Goal: Task Accomplishment & Management: Use online tool/utility

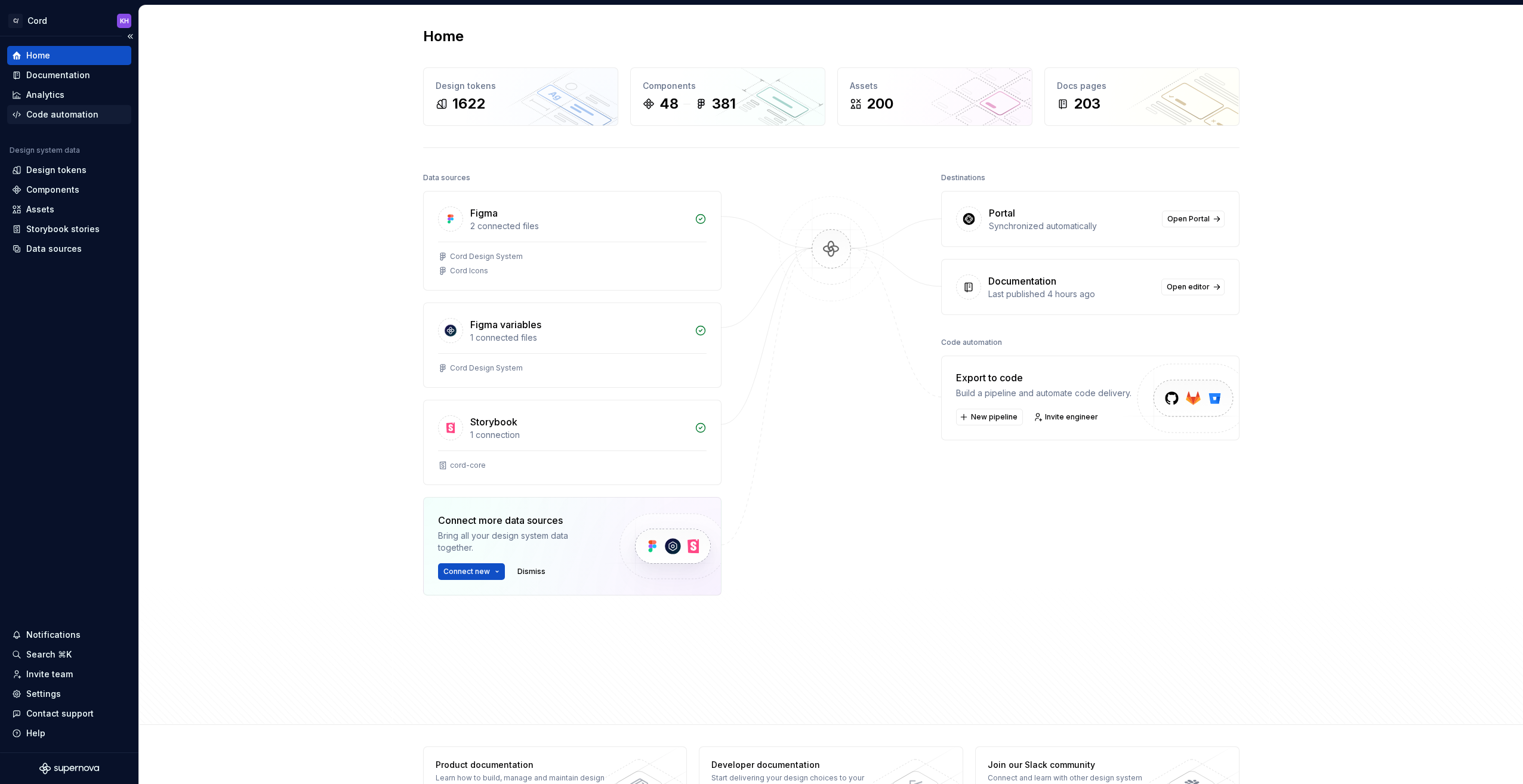
click at [54, 116] on div "Code automation" at bounding box center [63, 115] width 72 height 12
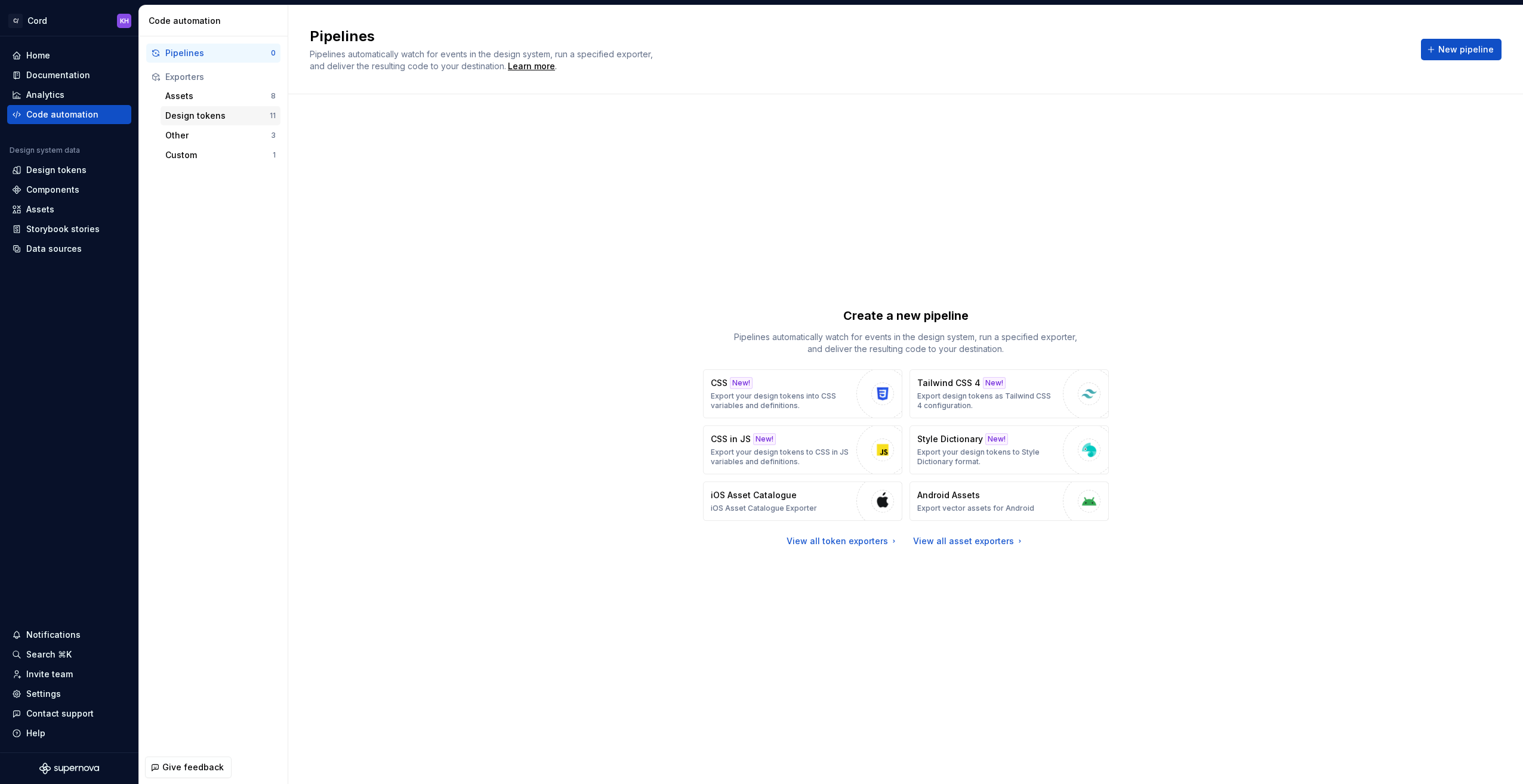
click at [197, 119] on div "Design tokens" at bounding box center [217, 116] width 104 height 12
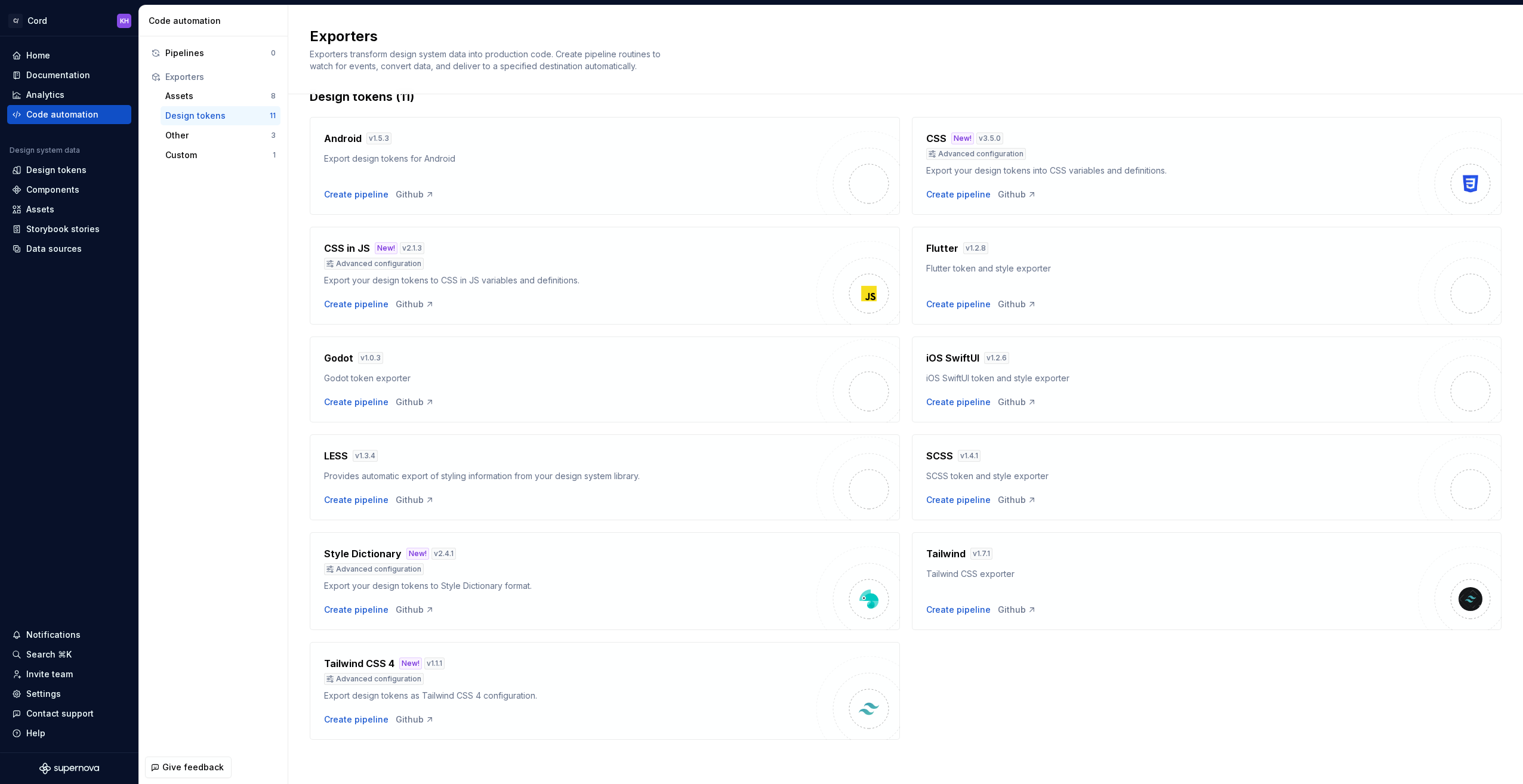
scroll to position [28, 0]
click at [954, 610] on div "Create pipeline" at bounding box center [958, 609] width 65 height 12
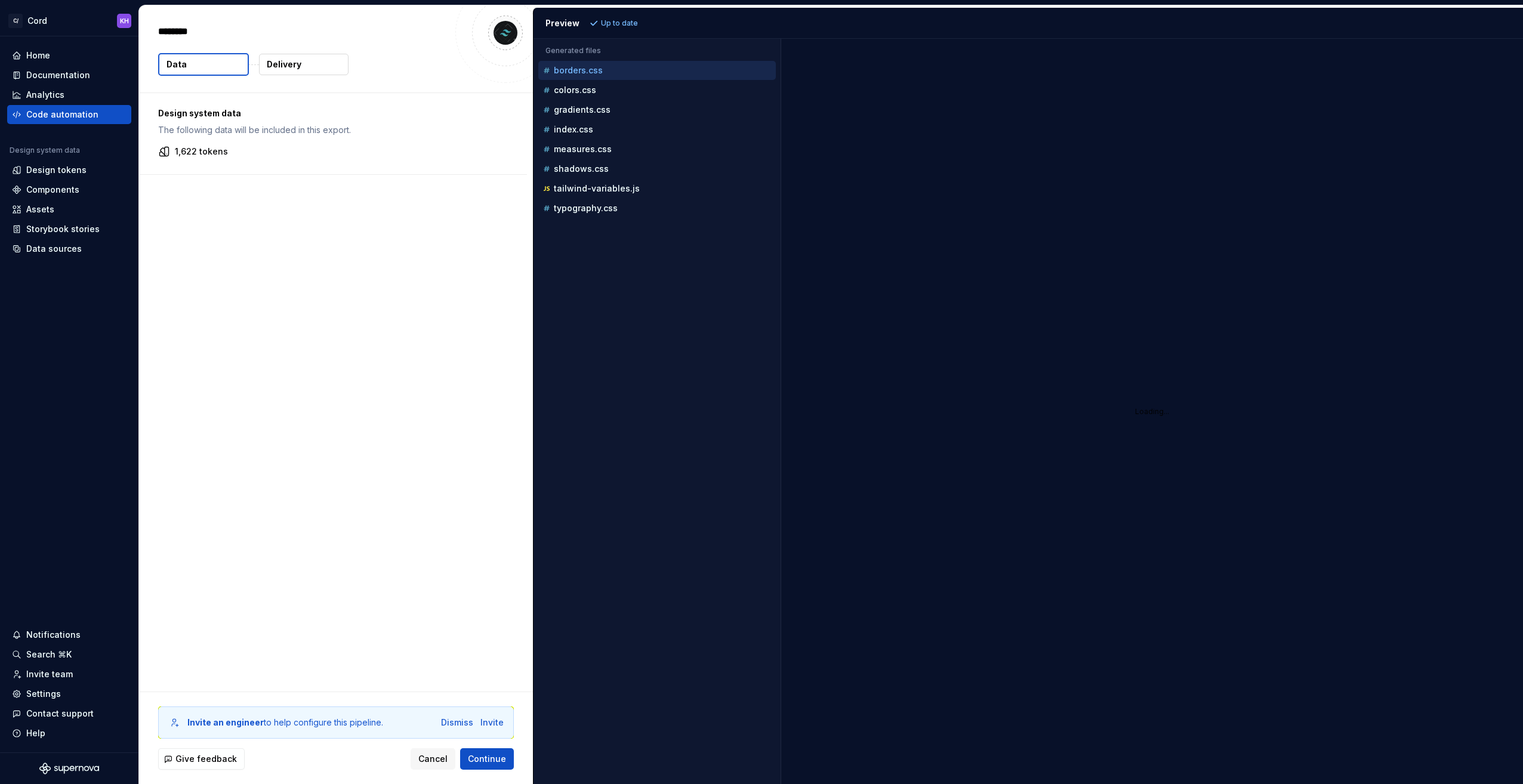
type textarea "*"
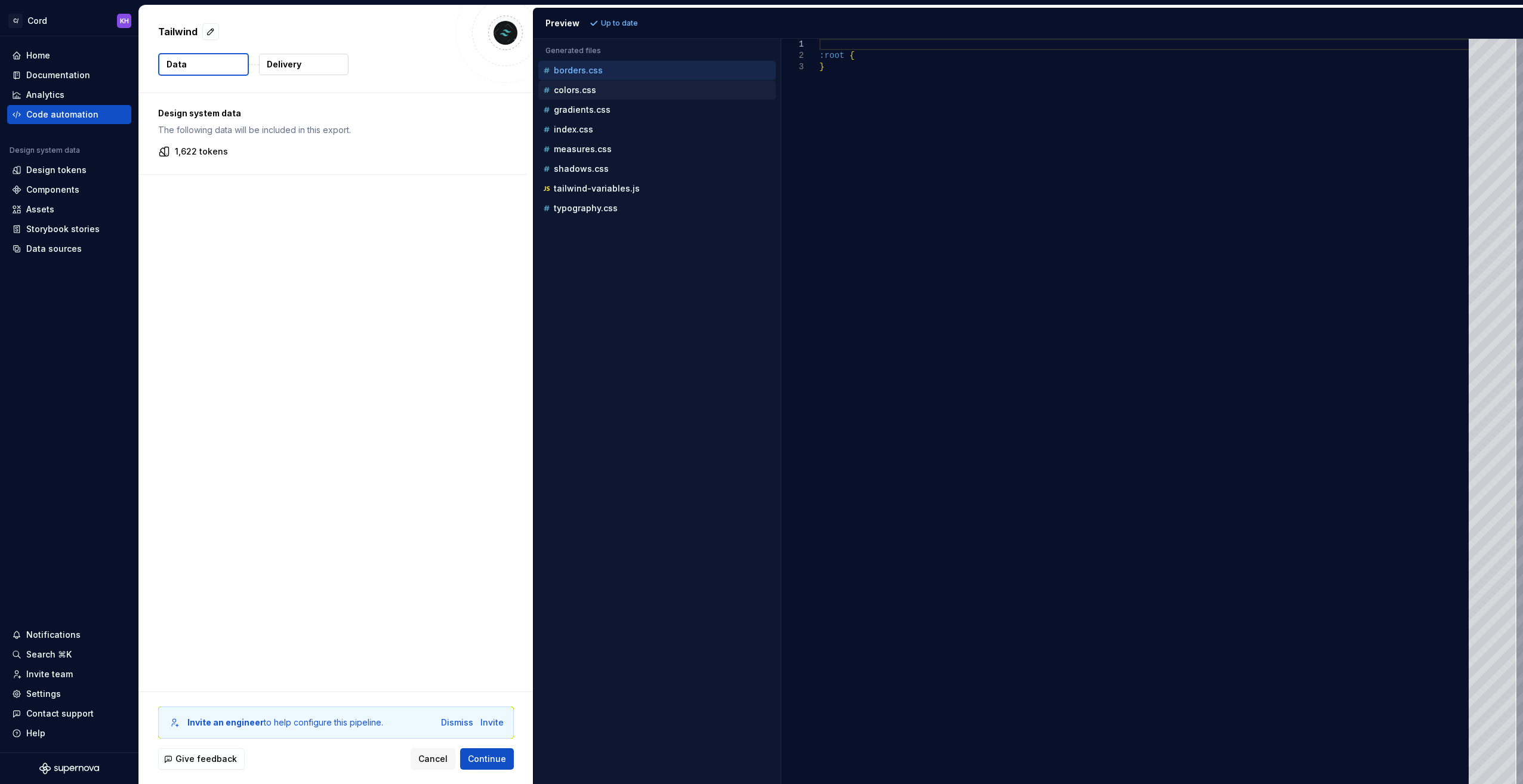
click at [581, 94] on div "colors.css" at bounding box center [658, 90] width 235 height 12
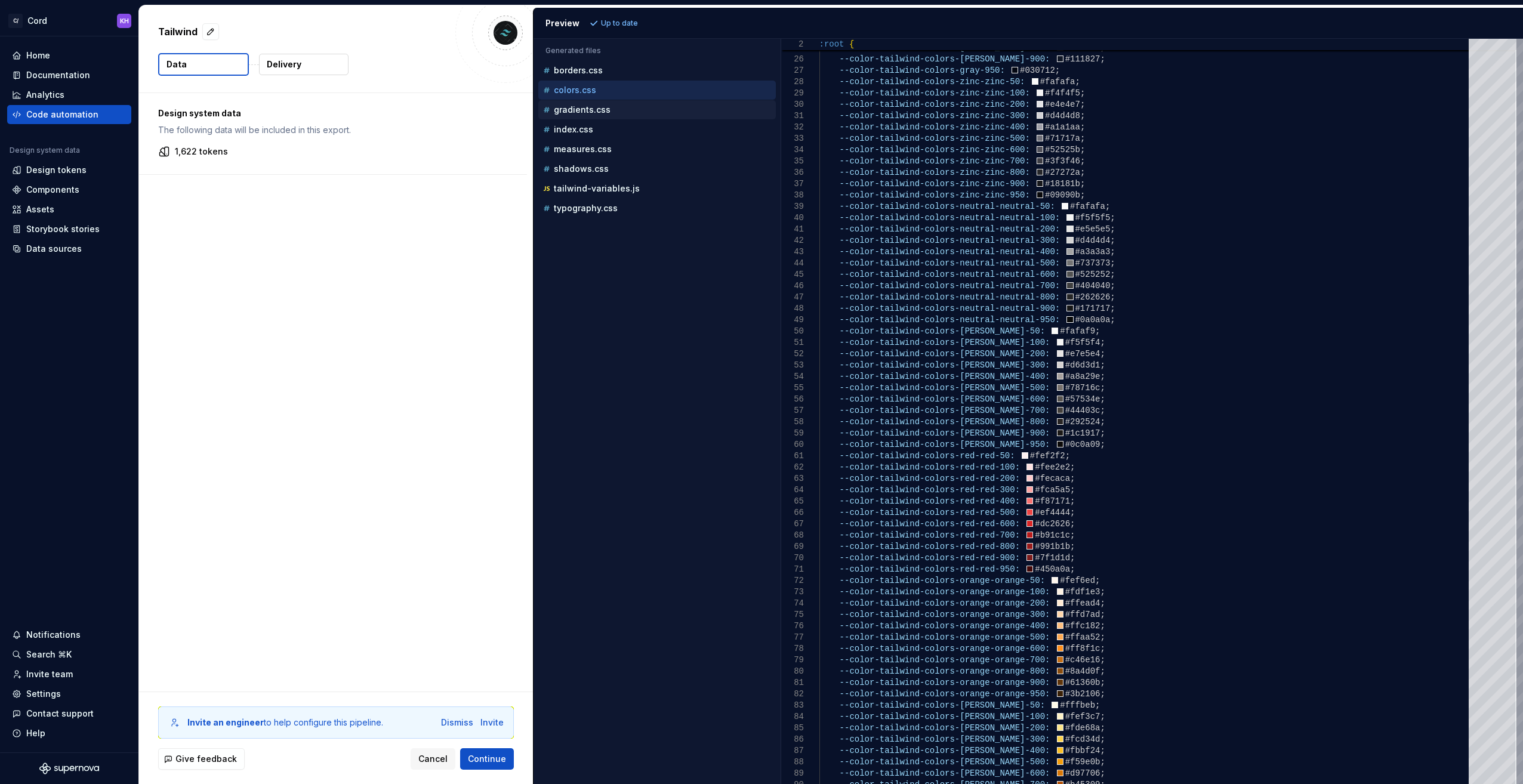
click at [584, 110] on p "gradients.css" at bounding box center [582, 110] width 57 height 10
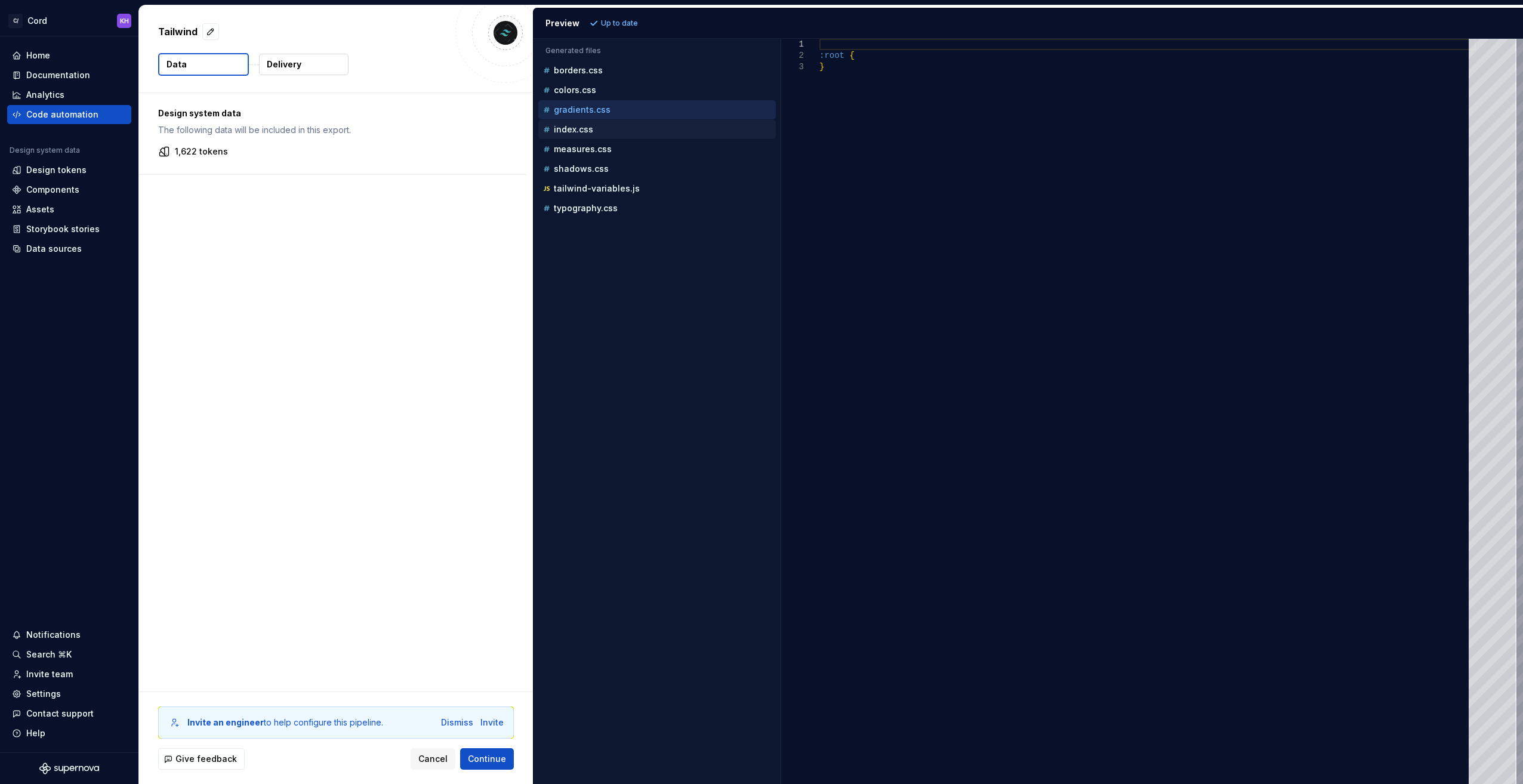
click at [584, 134] on button "index.css" at bounding box center [657, 130] width 238 height 13
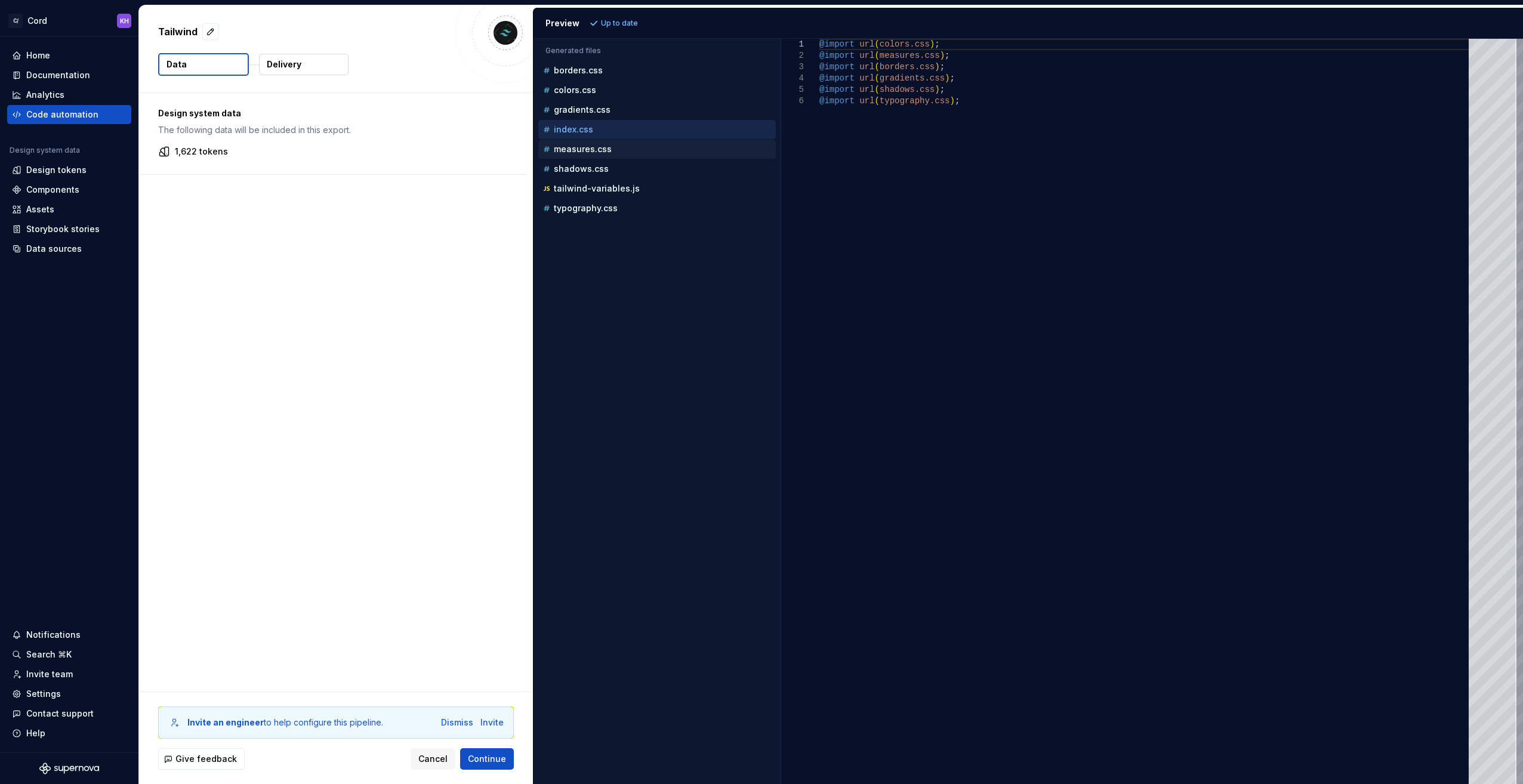
click at [585, 151] on p "measures.css" at bounding box center [583, 149] width 58 height 10
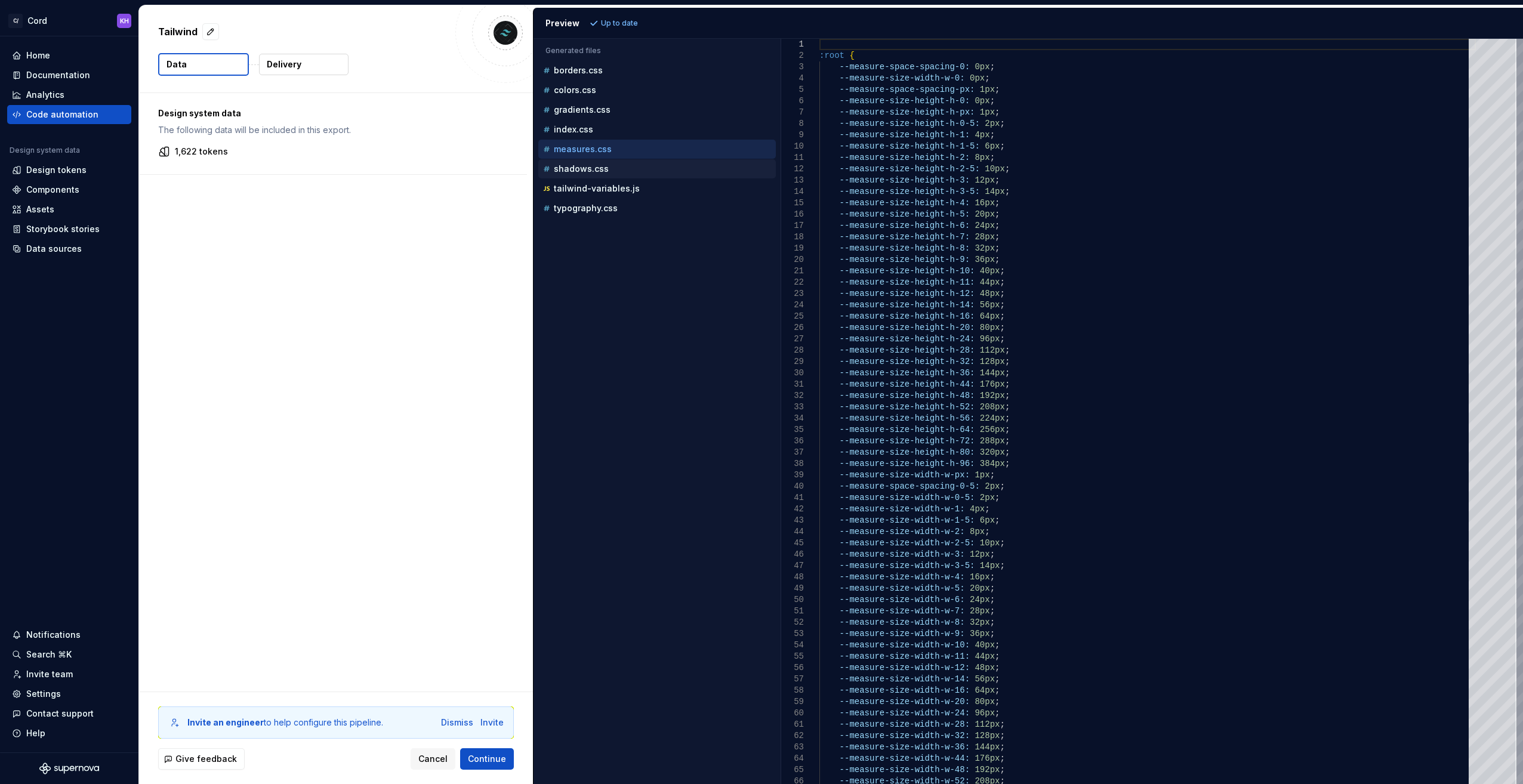
click at [583, 168] on p "shadows.css" at bounding box center [581, 169] width 55 height 10
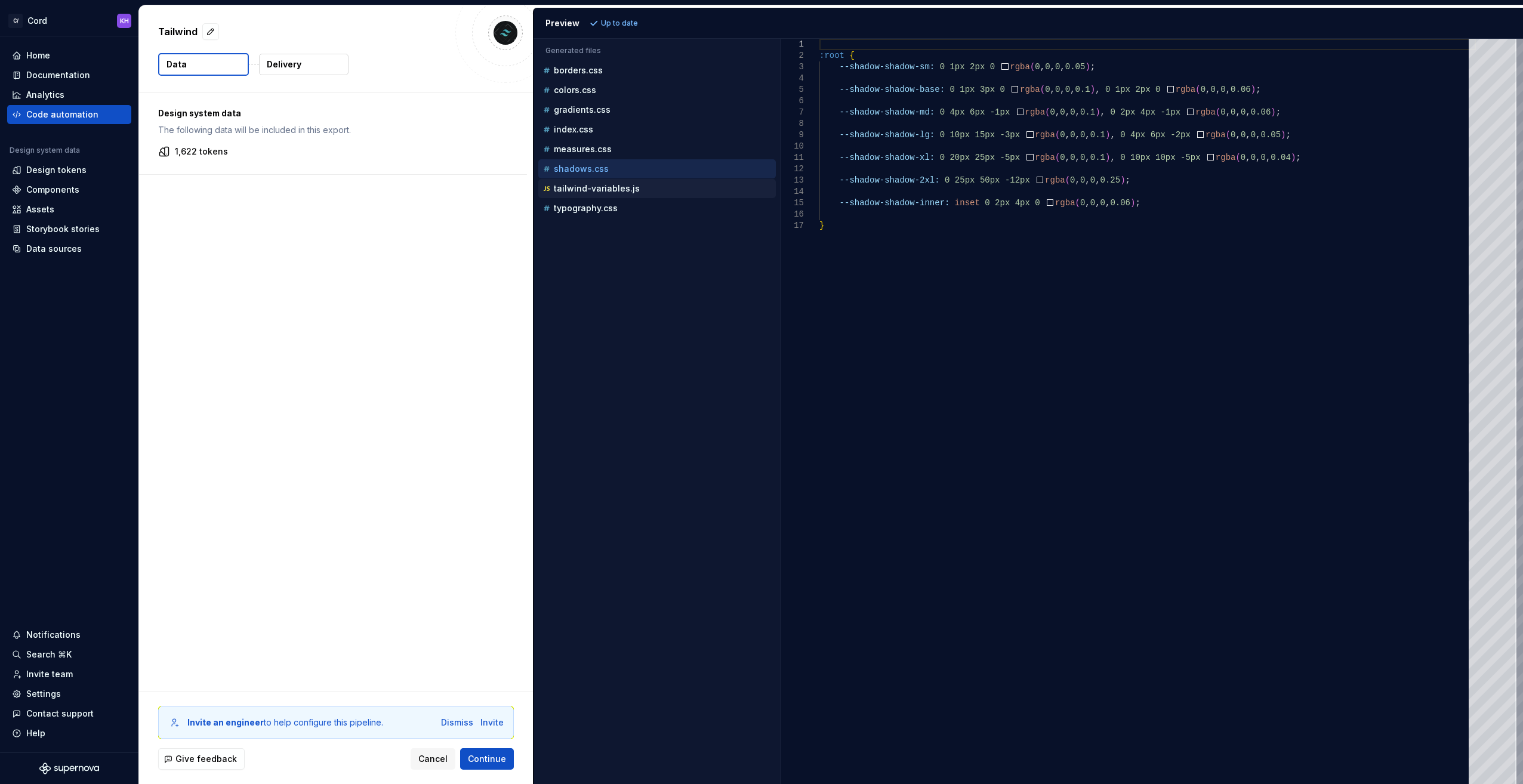
click at [588, 188] on p "tailwind-variables.js" at bounding box center [597, 189] width 86 height 10
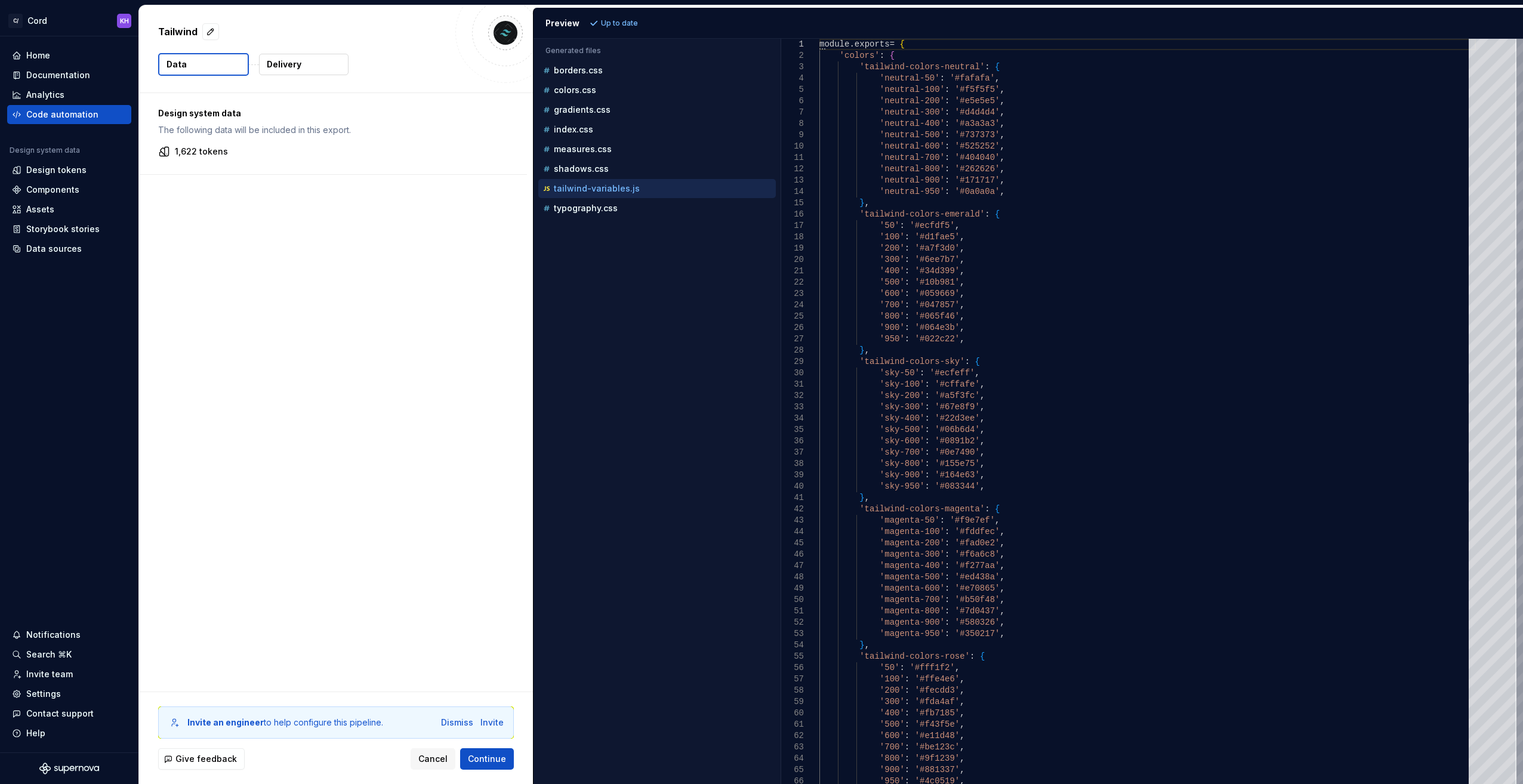
click at [204, 149] on p "1,622 tokens" at bounding box center [201, 151] width 53 height 12
click at [212, 154] on p "1,622 tokens" at bounding box center [201, 151] width 53 height 12
click at [592, 204] on p "typography.css" at bounding box center [586, 208] width 64 height 10
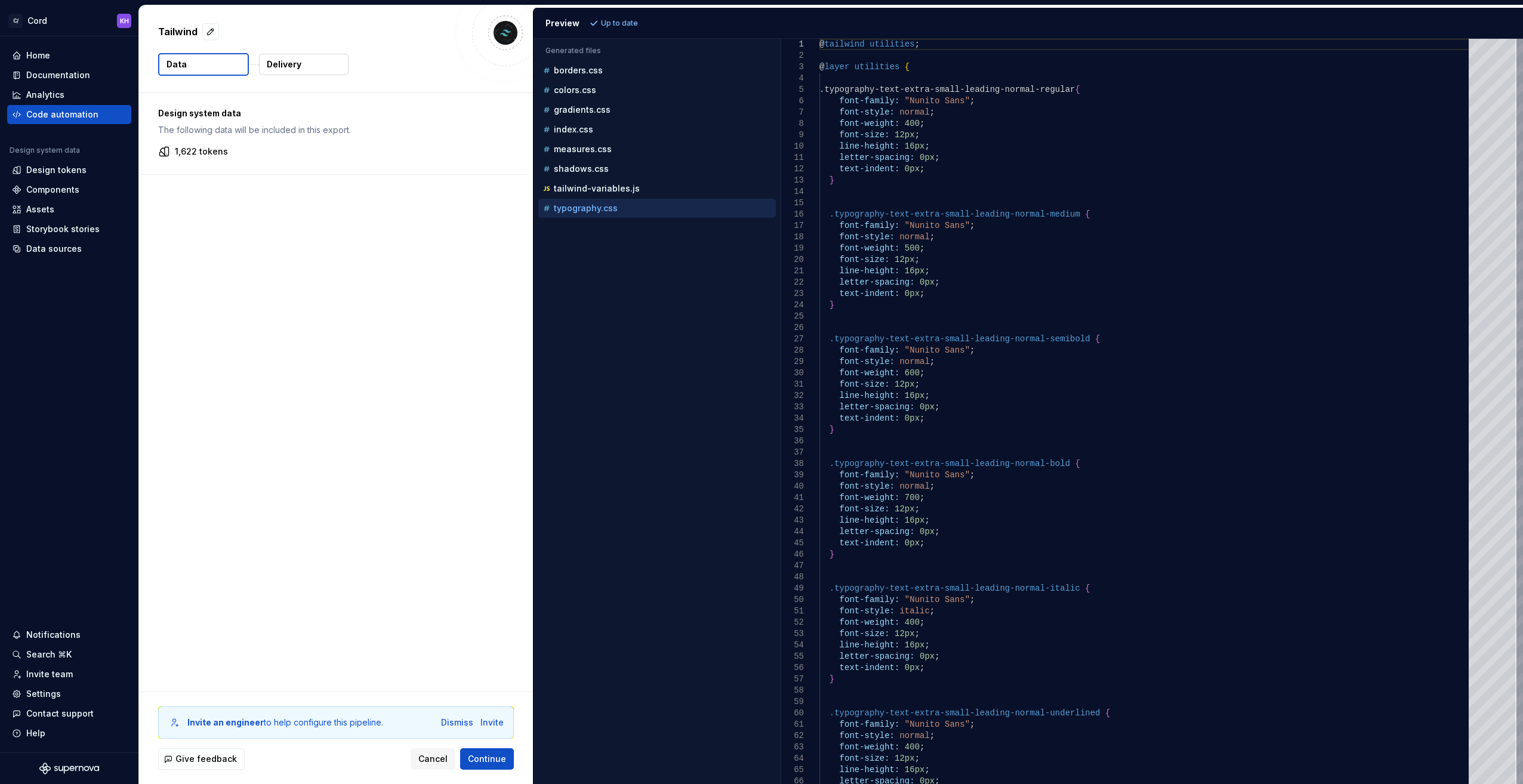
click at [587, 198] on div "typography.css" at bounding box center [657, 208] width 238 height 19
click at [585, 189] on p "tailwind-variables.js" at bounding box center [597, 189] width 86 height 10
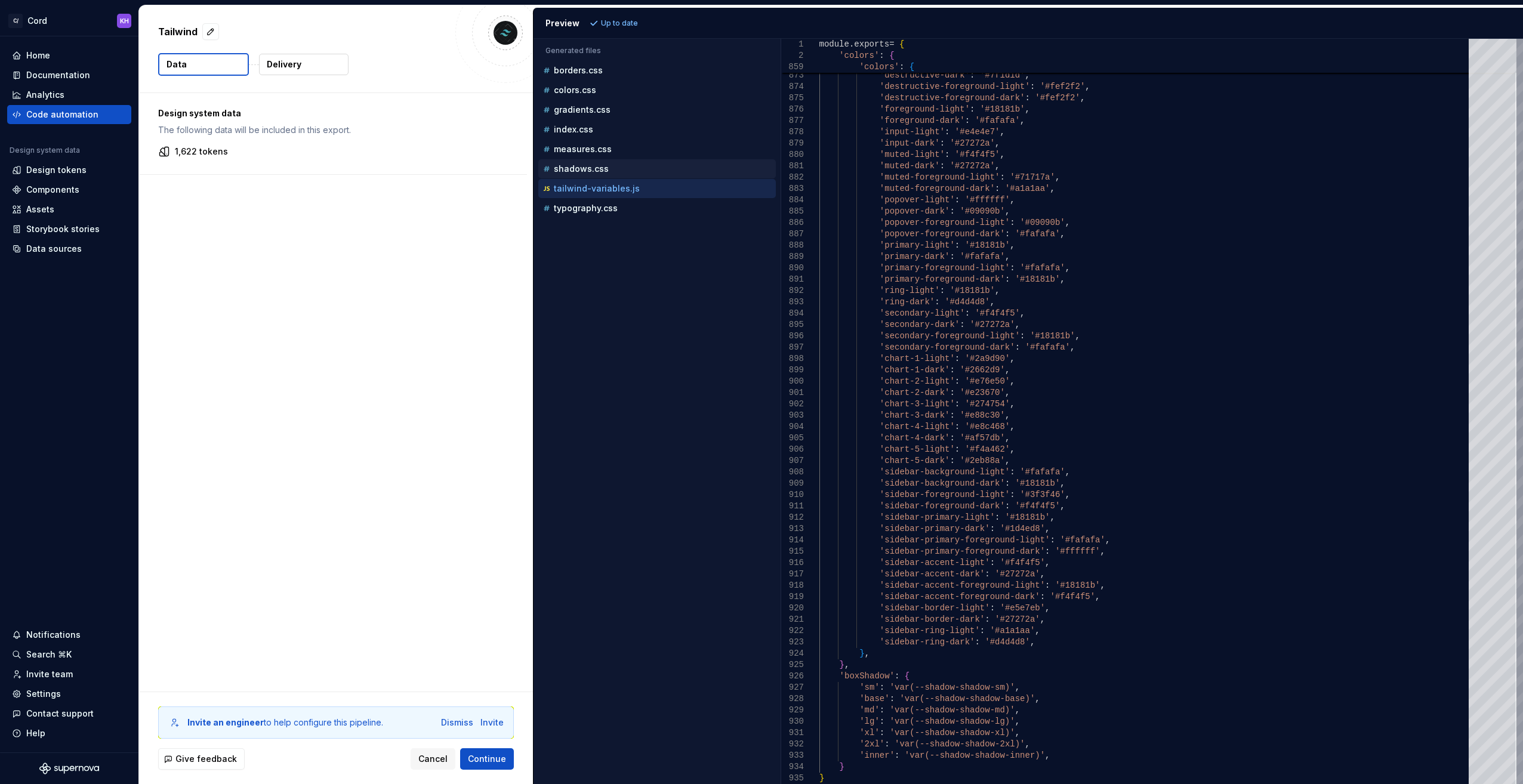
click at [580, 166] on p "shadows.css" at bounding box center [581, 169] width 55 height 10
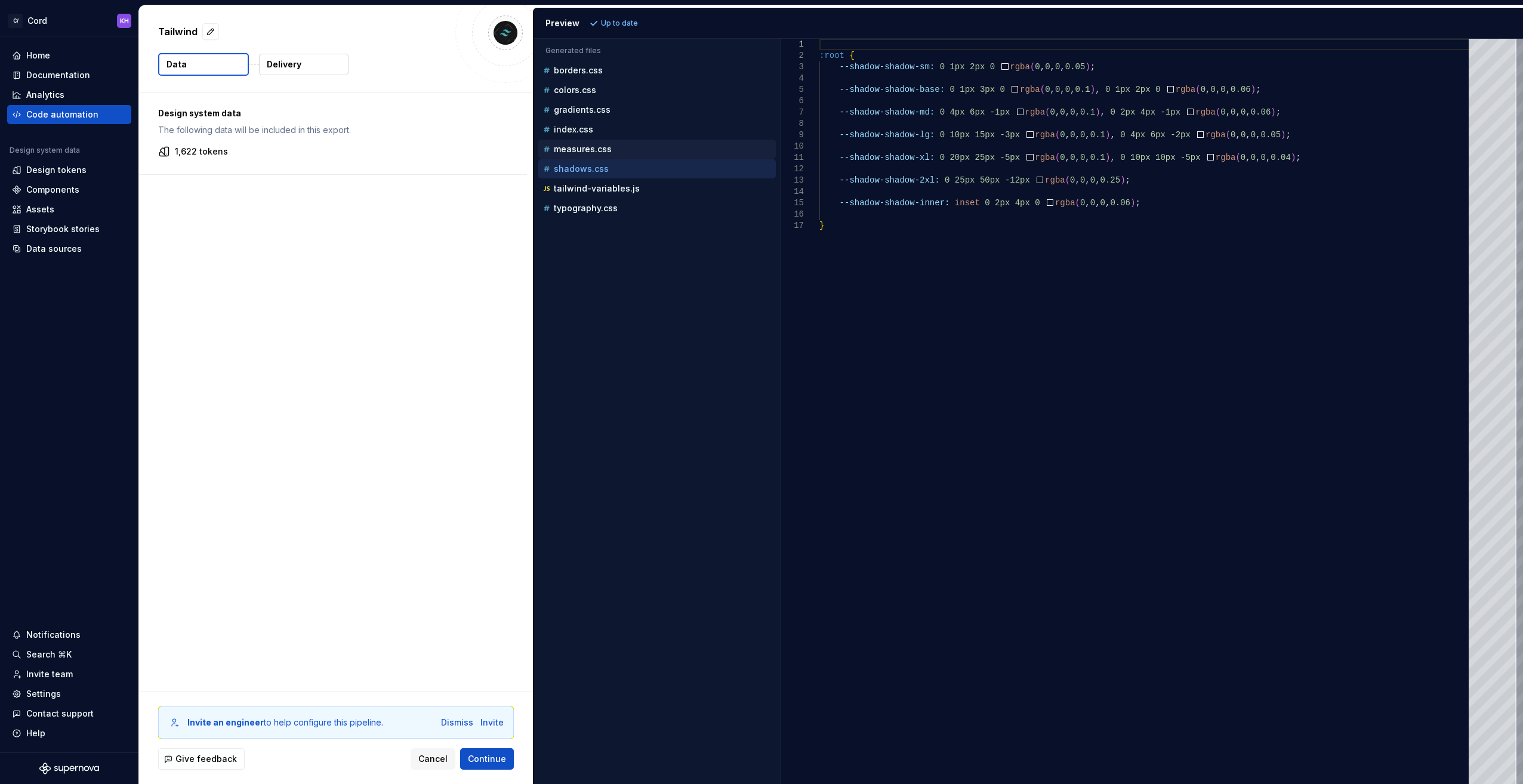
click at [584, 150] on p "measures.css" at bounding box center [583, 149] width 58 height 10
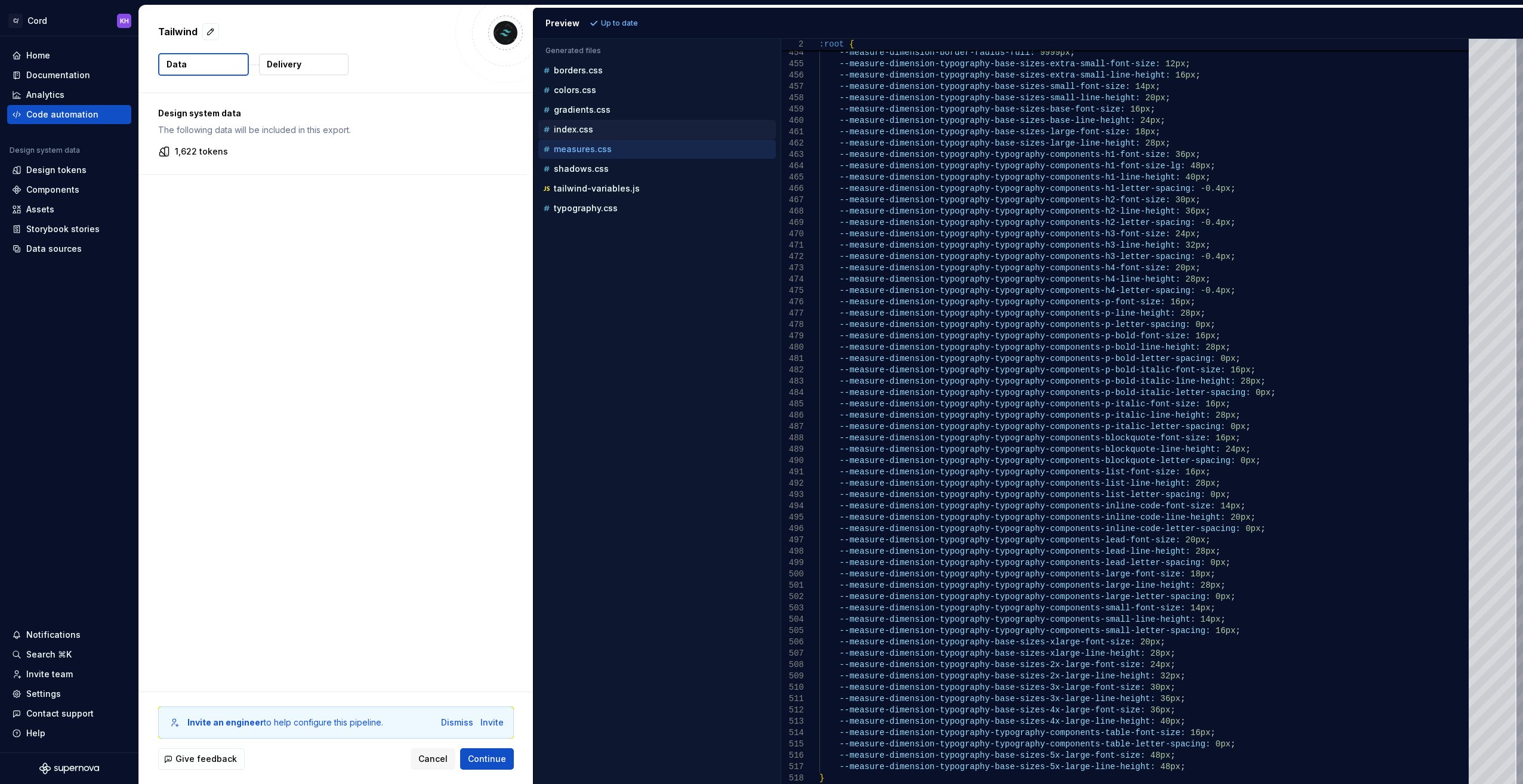
click at [580, 133] on p "index.css" at bounding box center [573, 130] width 39 height 10
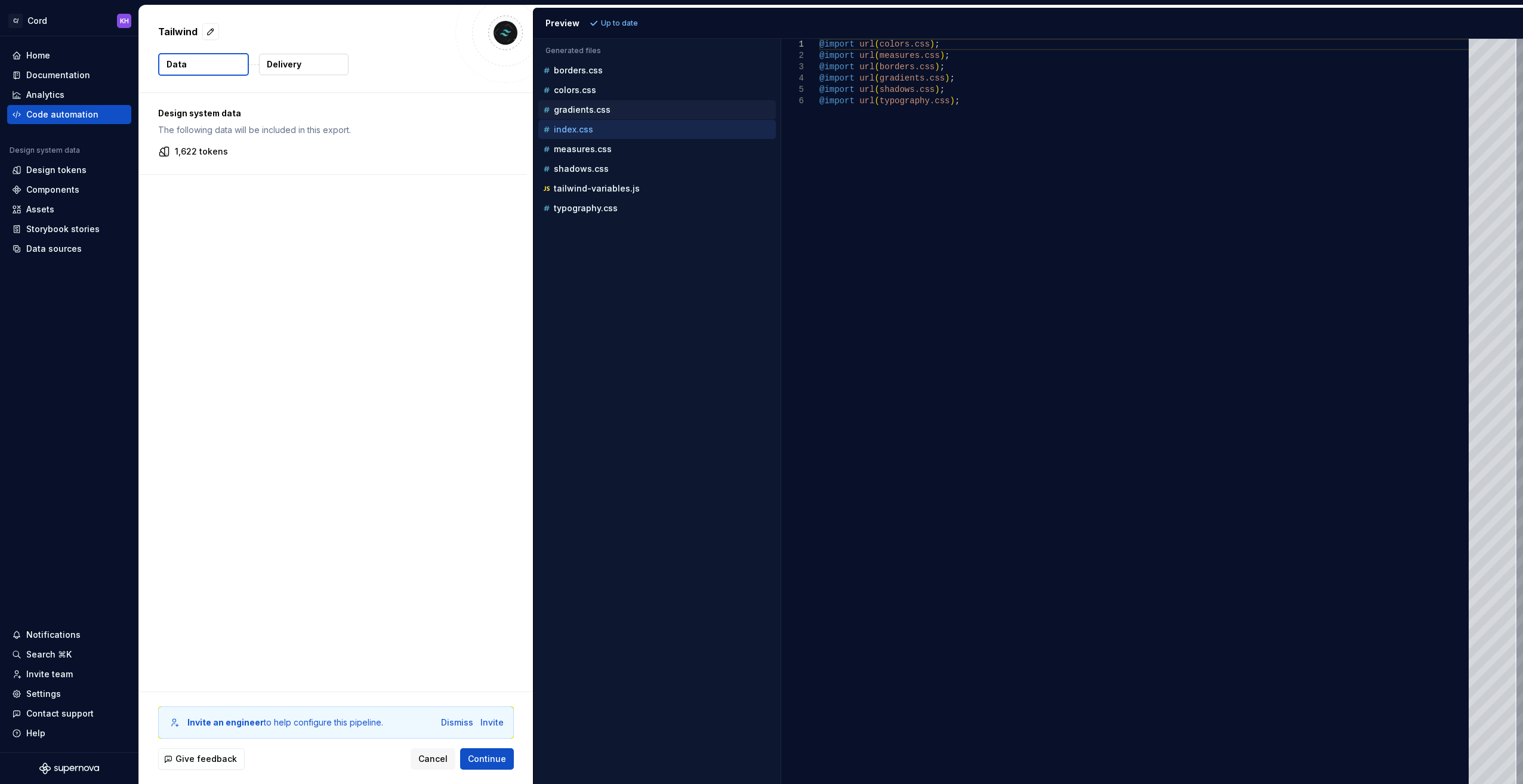
click at [576, 107] on p "gradients.css" at bounding box center [582, 110] width 57 height 10
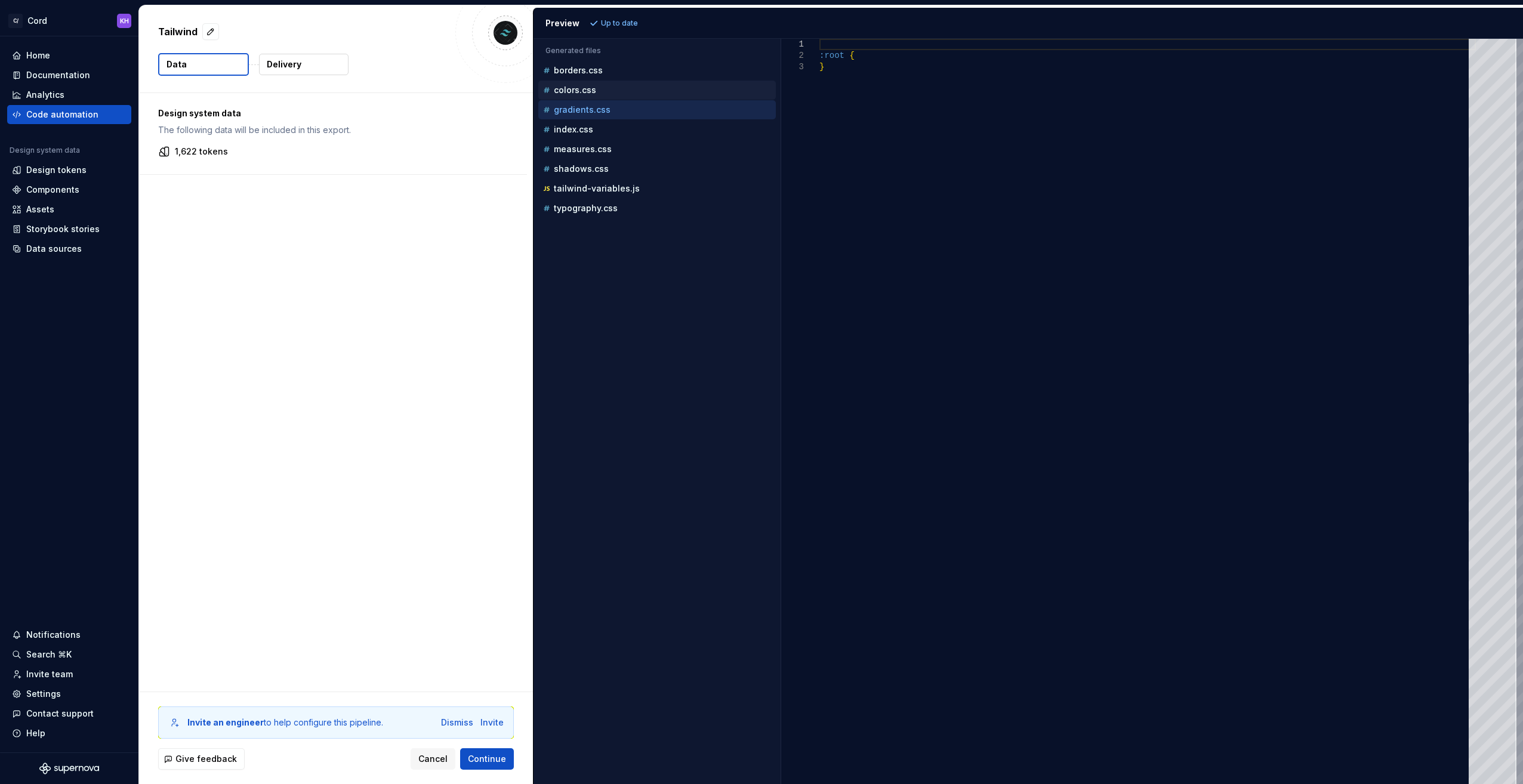
click at [578, 87] on p "colors.css" at bounding box center [575, 90] width 42 height 10
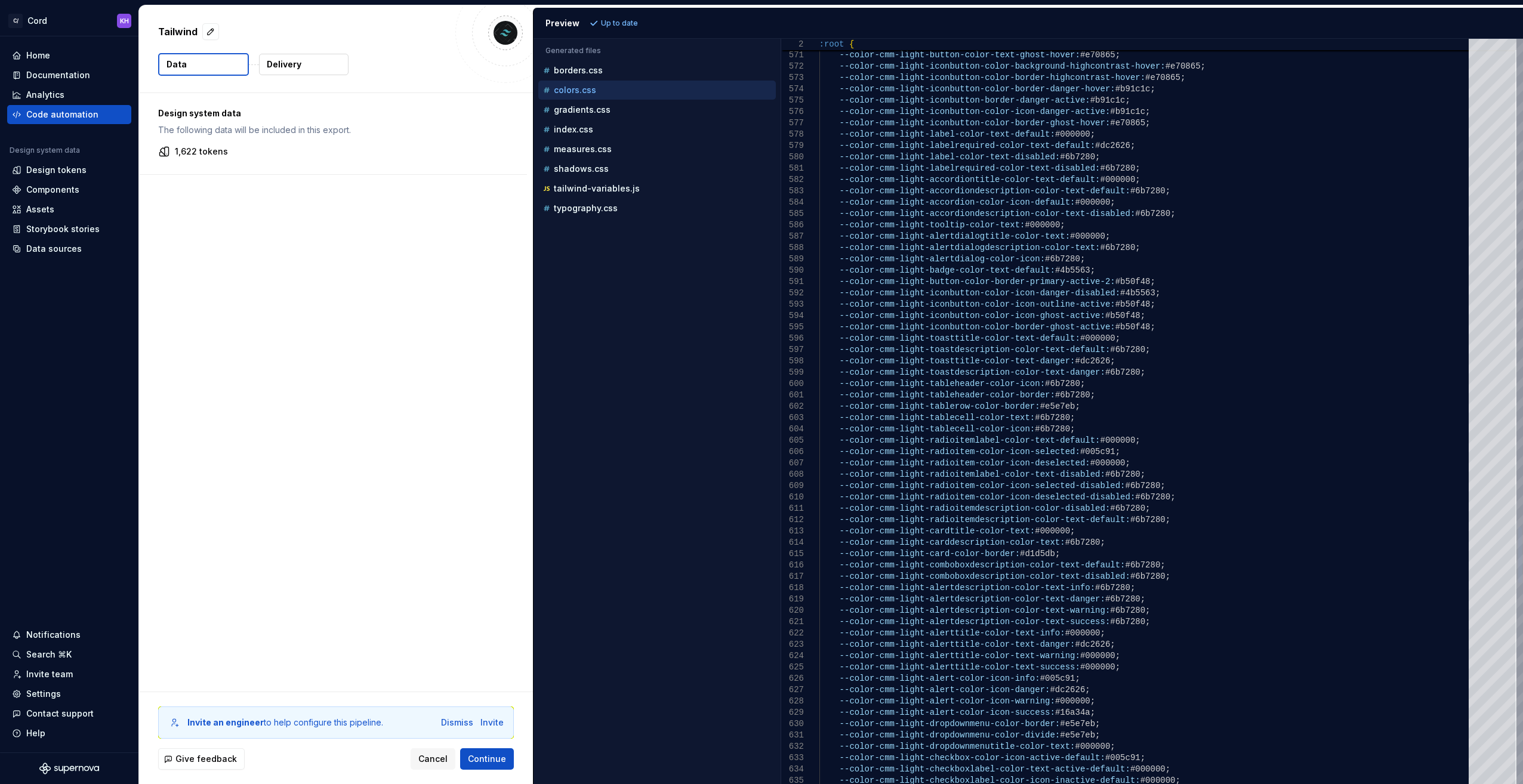
type textarea "**********"
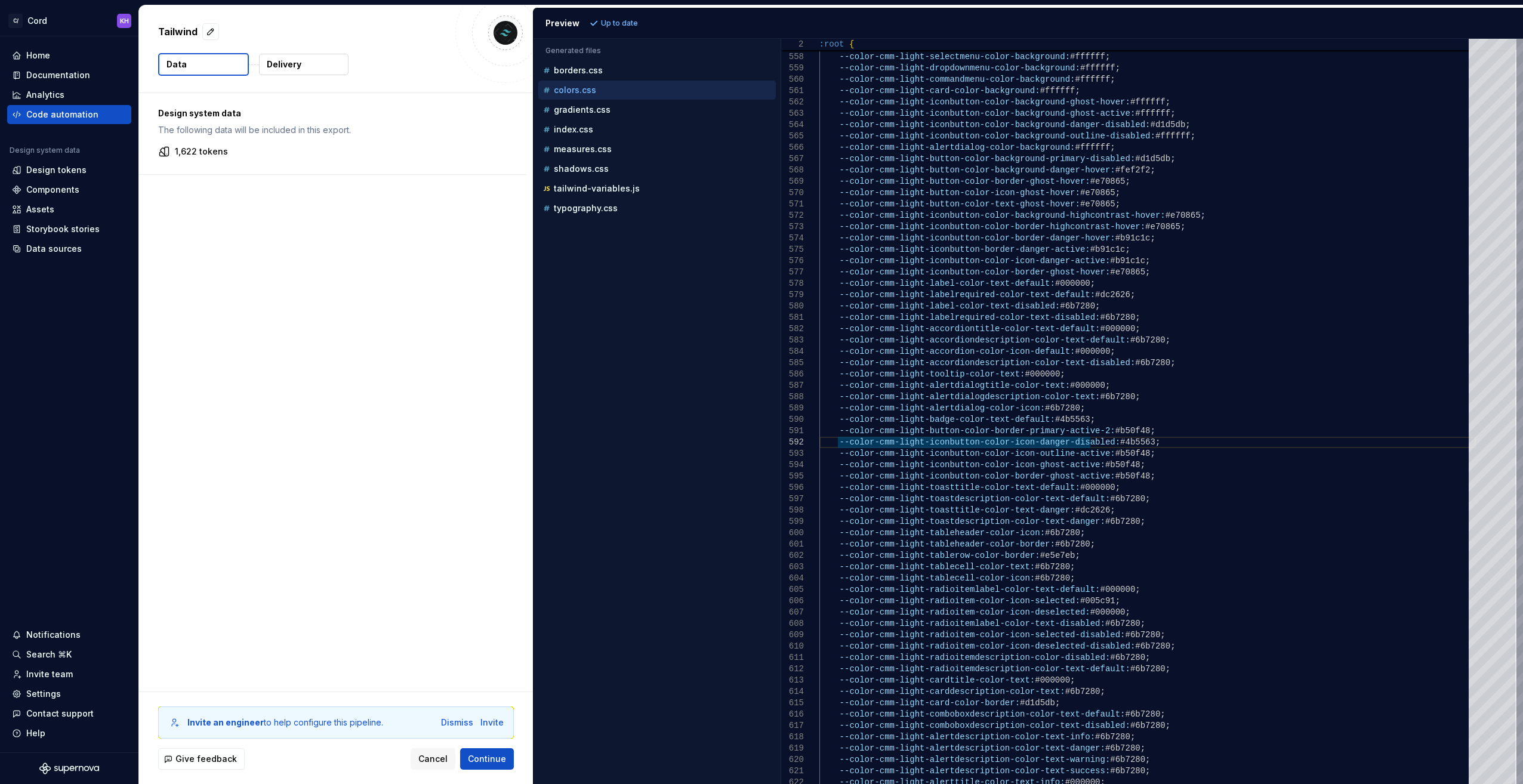
click at [280, 69] on p "Delivery" at bounding box center [283, 65] width 34 height 12
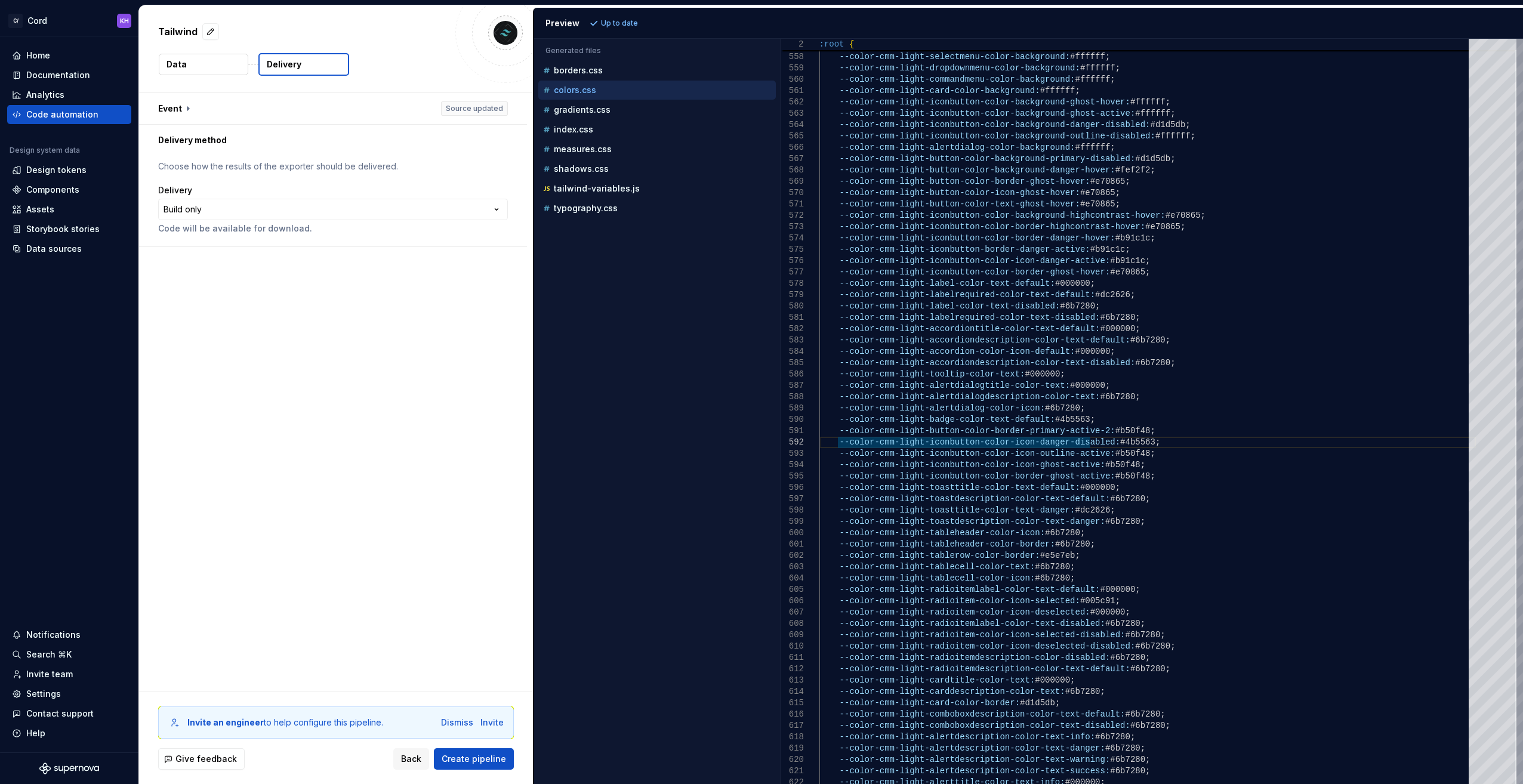
click at [289, 63] on p "Delivery" at bounding box center [283, 65] width 34 height 12
click at [188, 104] on button "button" at bounding box center [333, 108] width 388 height 31
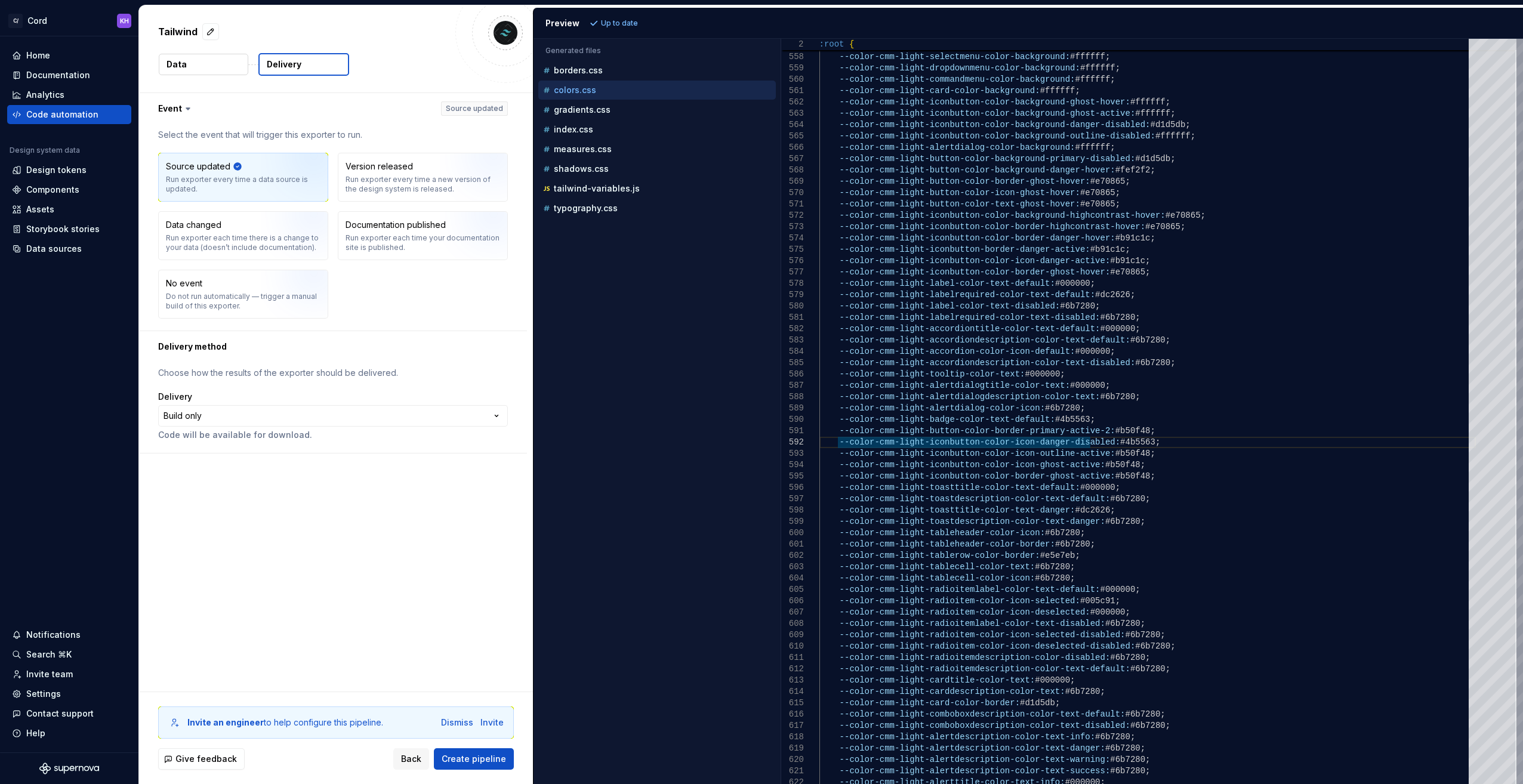
click at [192, 68] on button "Data" at bounding box center [203, 65] width 89 height 22
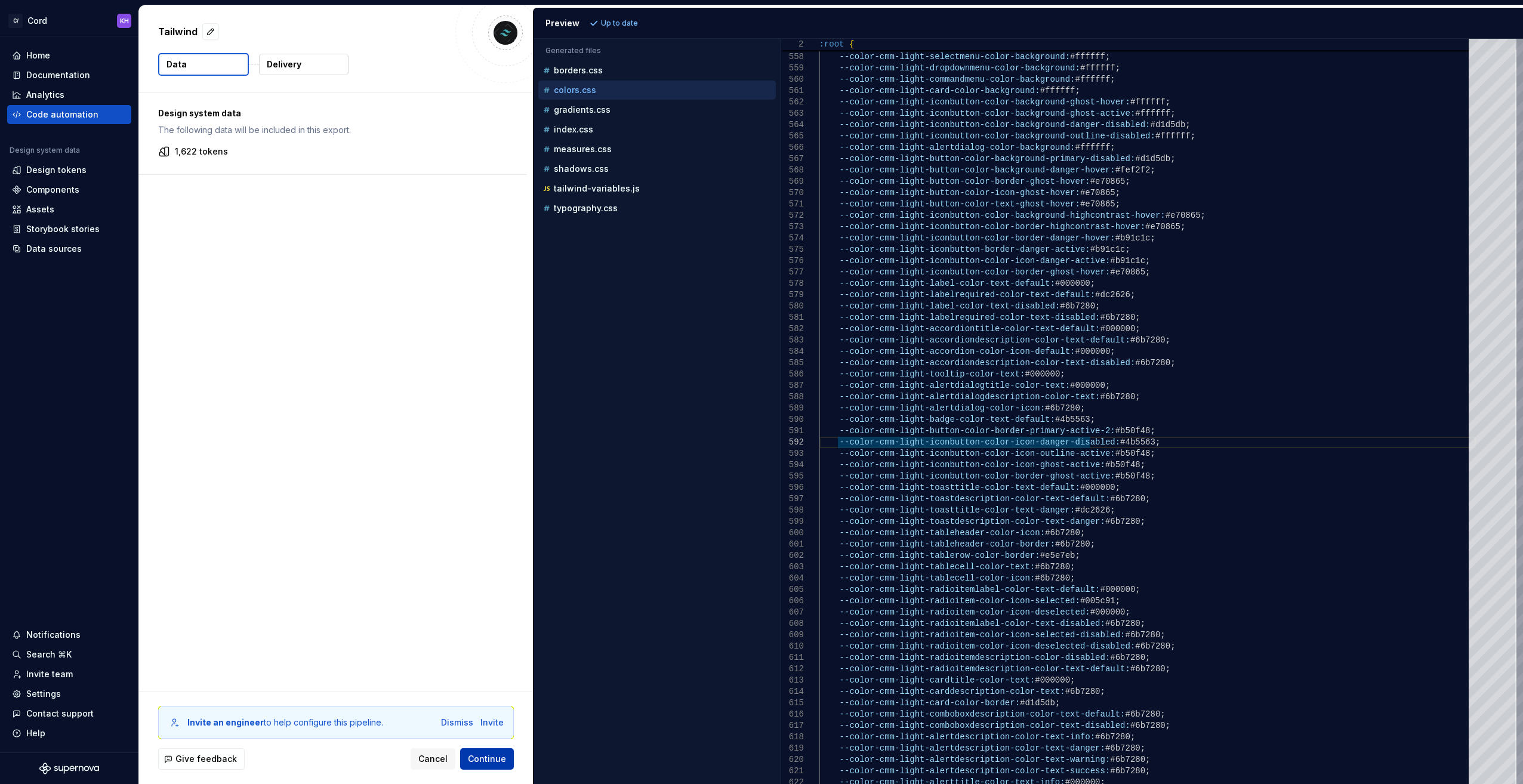
click at [486, 756] on span "Continue" at bounding box center [487, 759] width 38 height 12
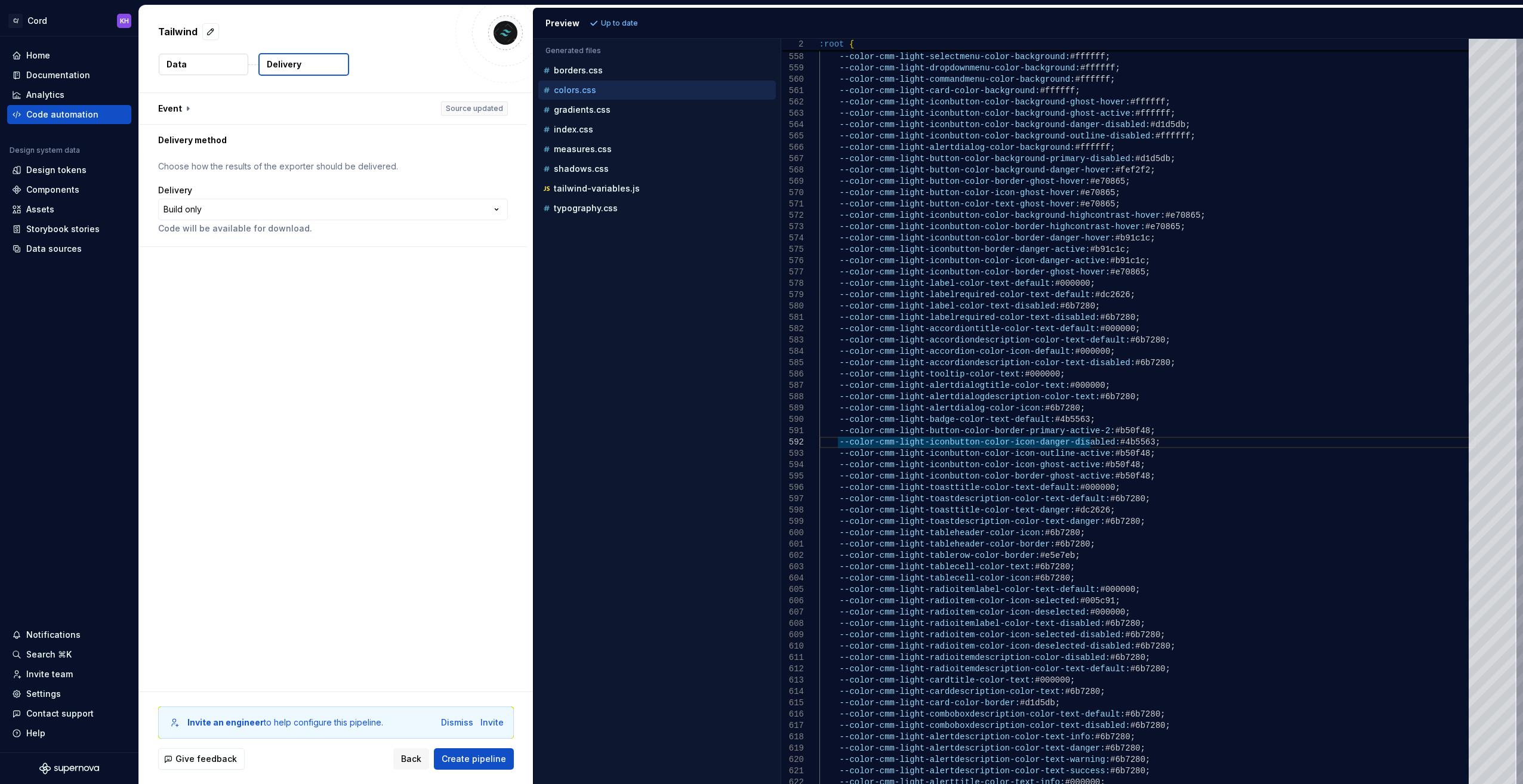
click at [215, 63] on button "Data" at bounding box center [203, 65] width 89 height 22
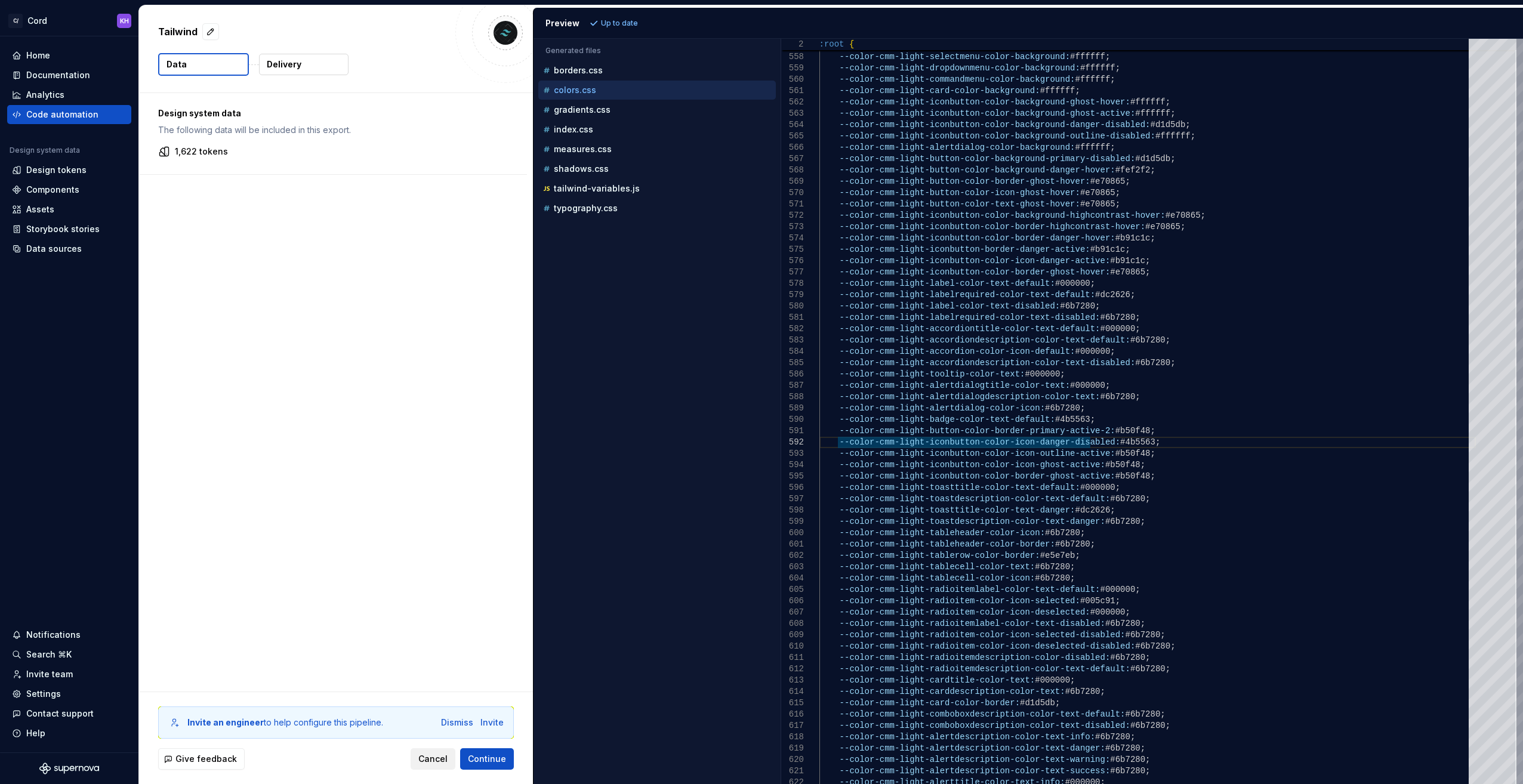
click at [440, 758] on span "Cancel" at bounding box center [433, 759] width 29 height 12
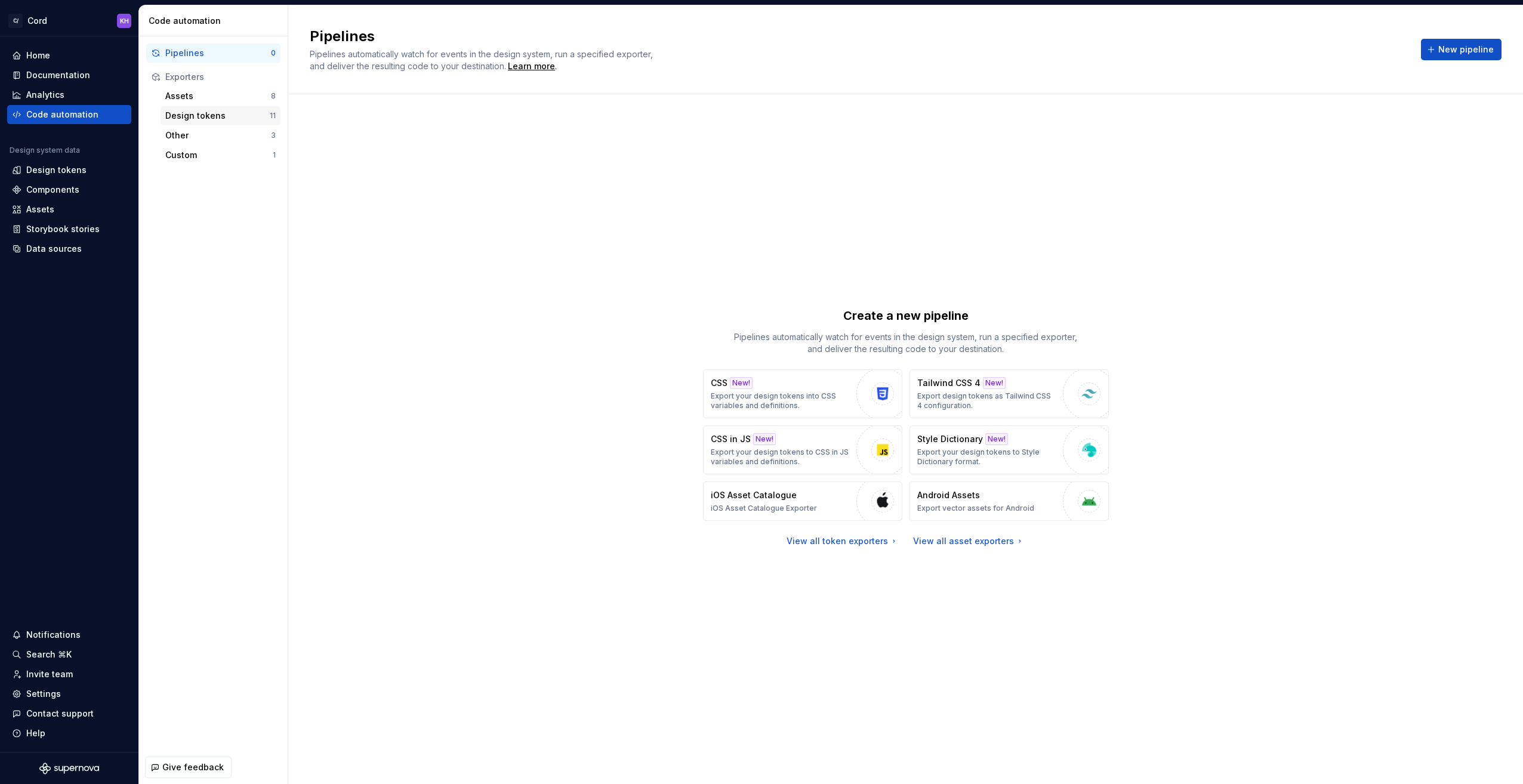
click at [206, 112] on div "Design tokens" at bounding box center [217, 116] width 104 height 12
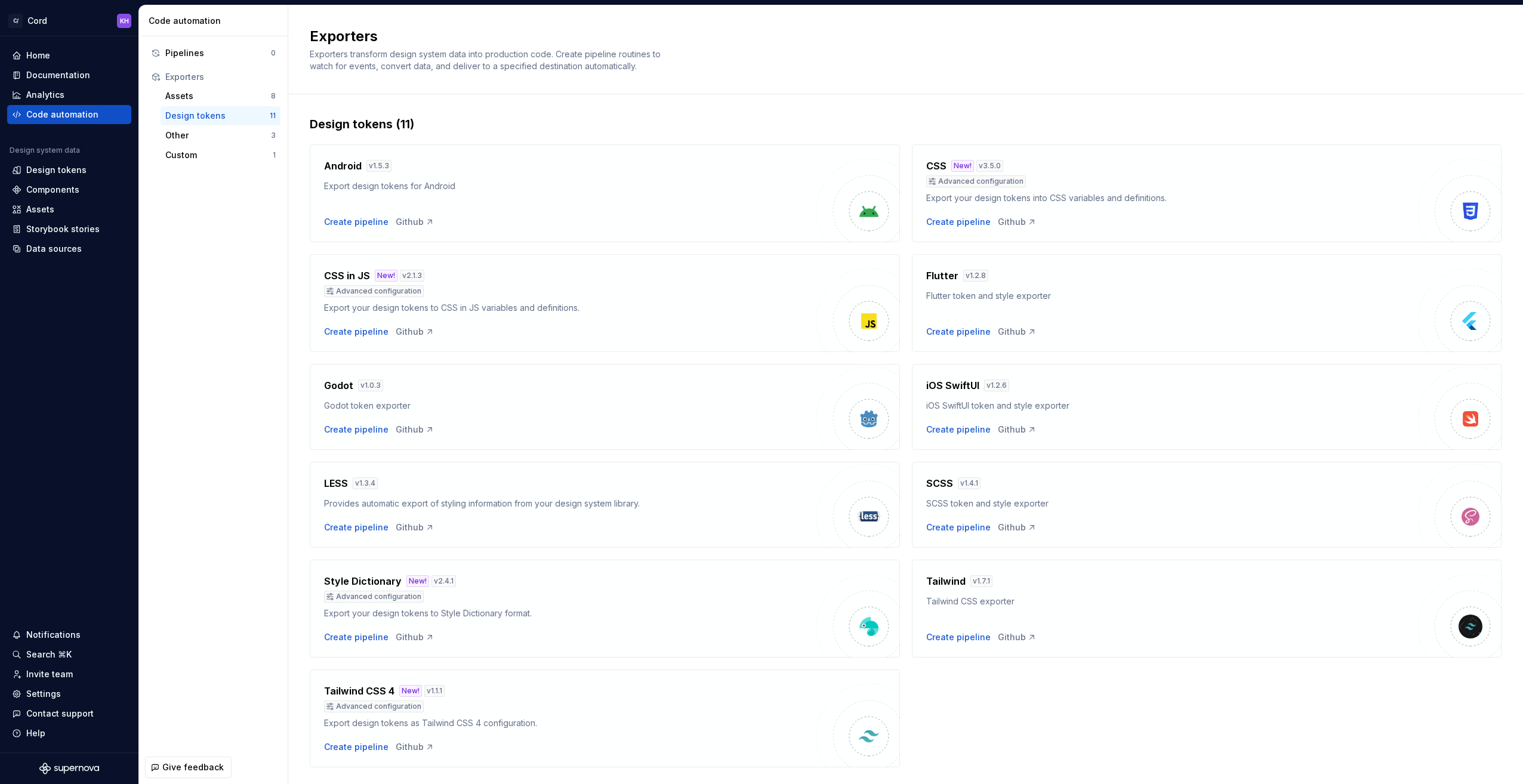
click at [1460, 626] on img at bounding box center [1471, 627] width 24 height 24
click at [968, 639] on div "Create pipeline" at bounding box center [958, 637] width 65 height 12
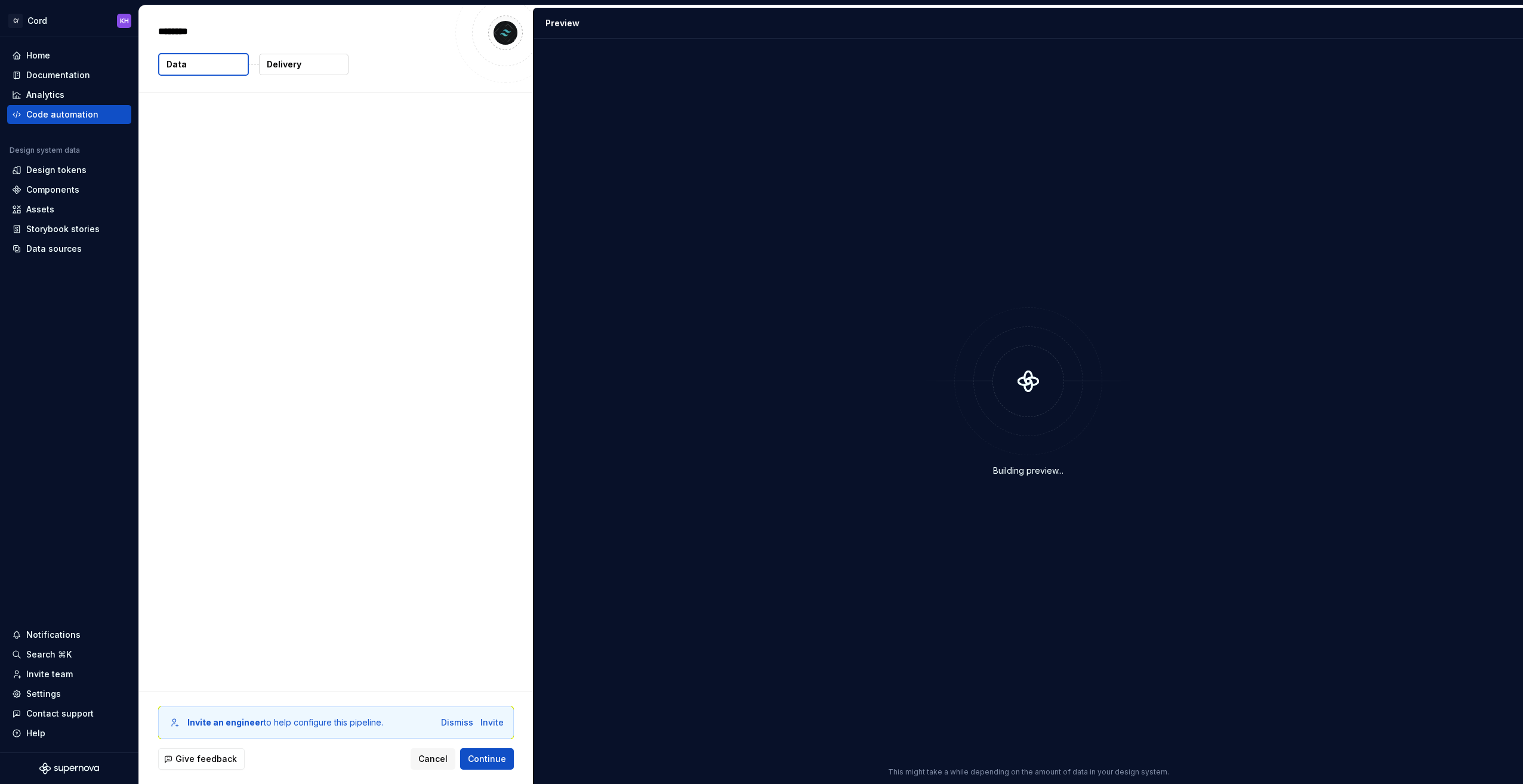
type textarea "*"
click at [198, 67] on button "Data" at bounding box center [203, 65] width 90 height 23
click at [501, 763] on span "Continue" at bounding box center [487, 759] width 38 height 12
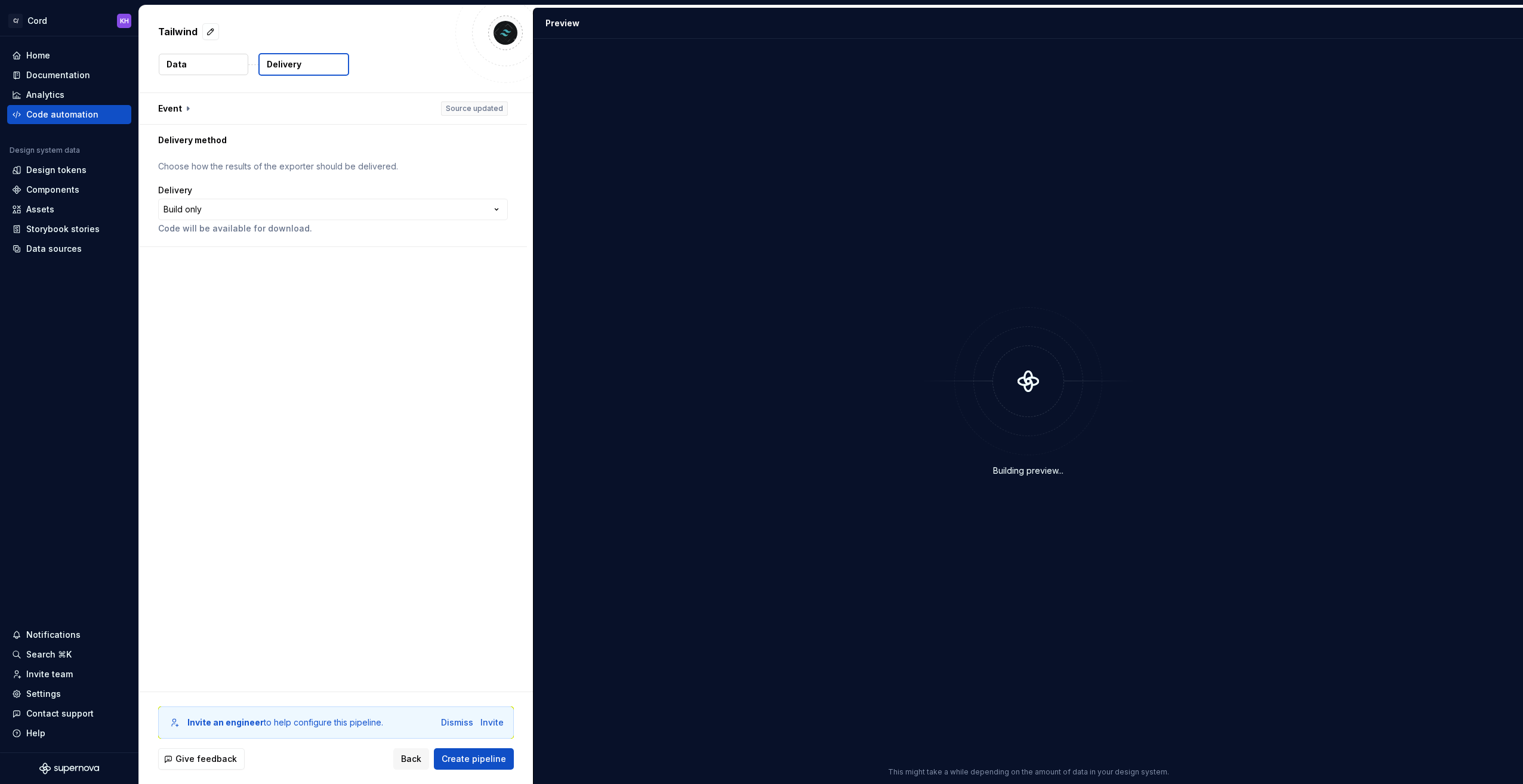
click at [217, 71] on button "Data" at bounding box center [203, 65] width 89 height 22
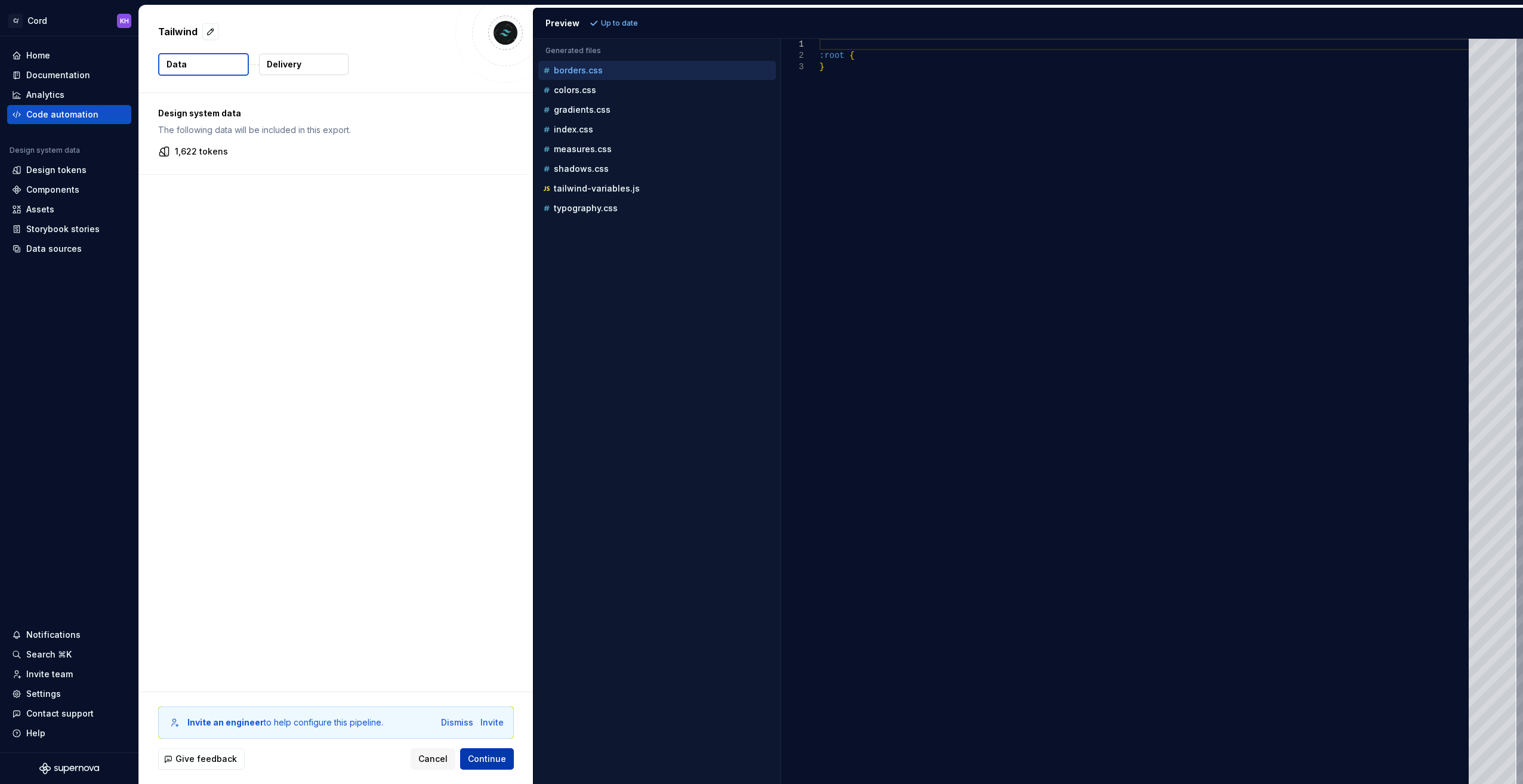
click at [483, 757] on span "Continue" at bounding box center [487, 759] width 38 height 12
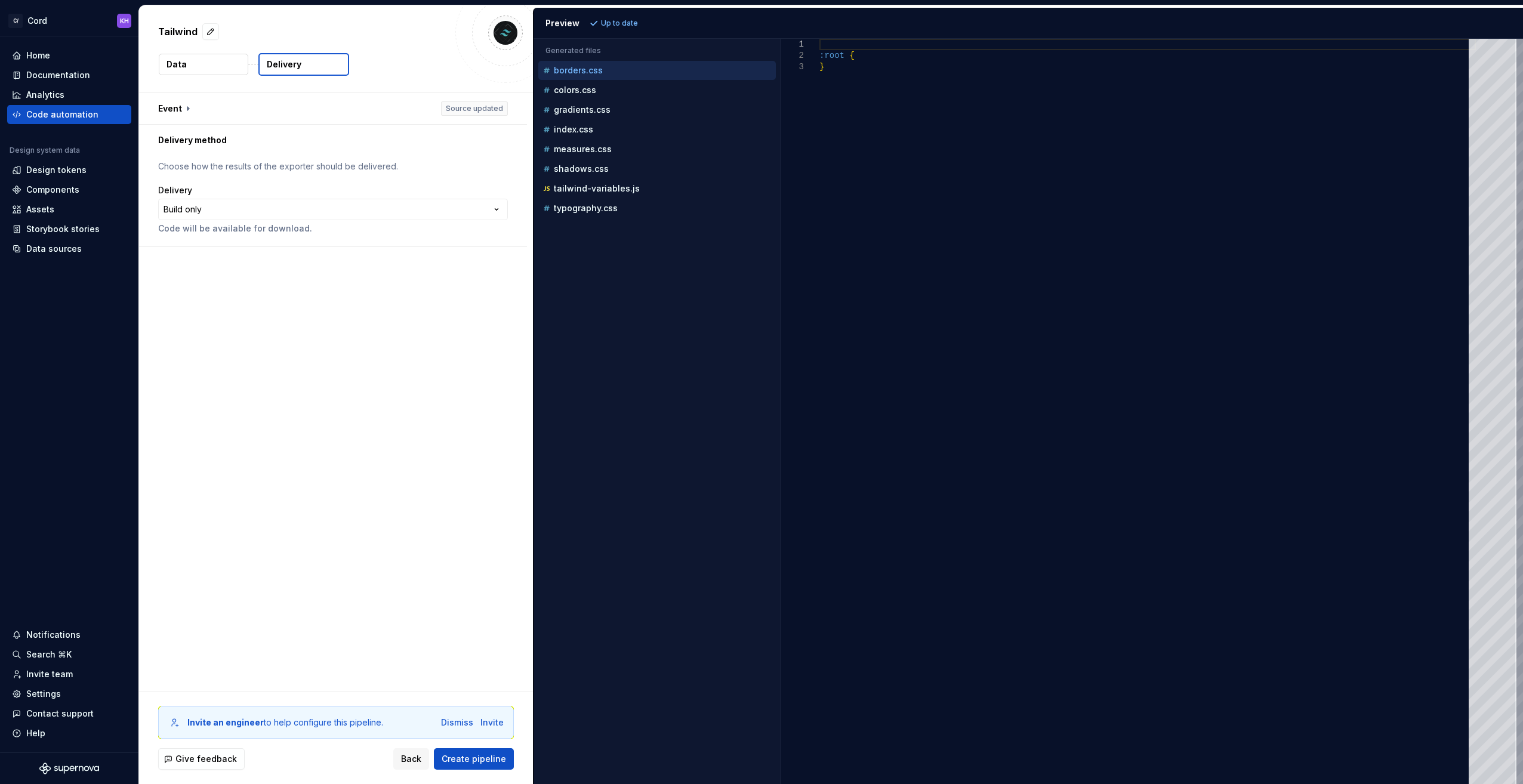
click at [240, 165] on p "Choose how the results of the exporter should be delivered." at bounding box center [333, 166] width 350 height 12
click at [495, 208] on html "**********" at bounding box center [761, 392] width 1523 height 784
